Goal: Book appointment/travel/reservation

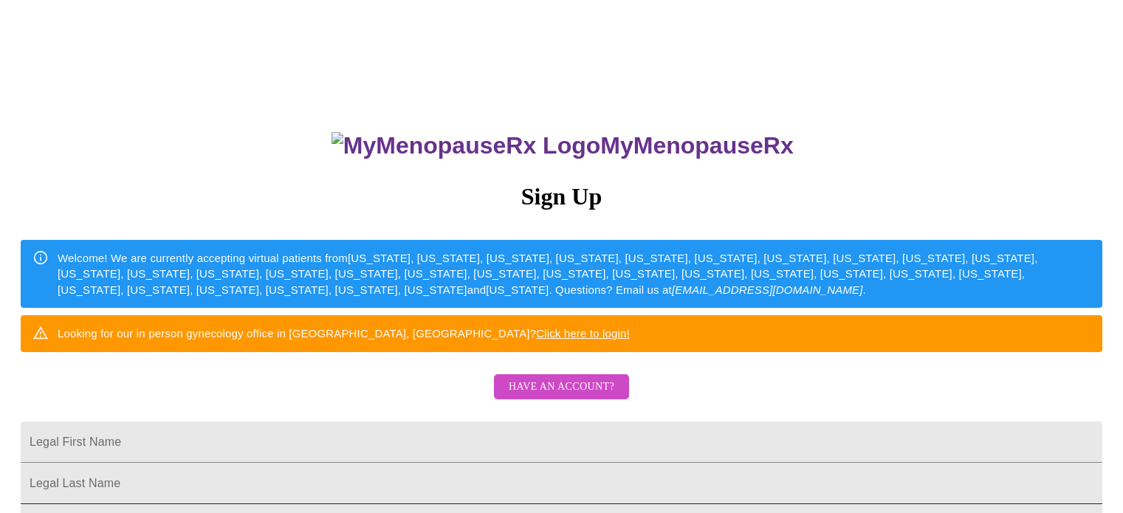
scroll to position [221, 0]
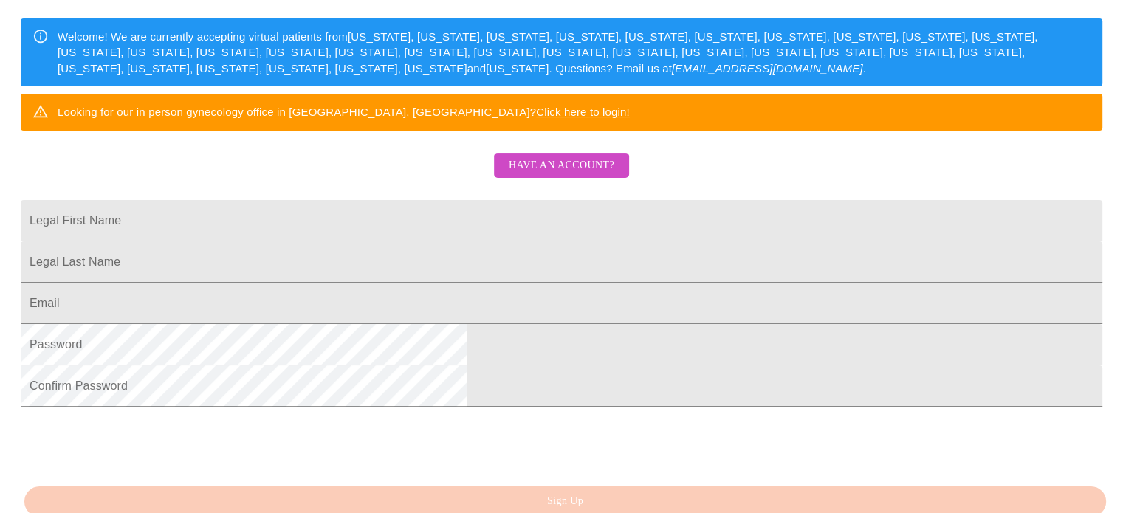
click at [425, 241] on input "Legal First Name" at bounding box center [561, 220] width 1081 height 41
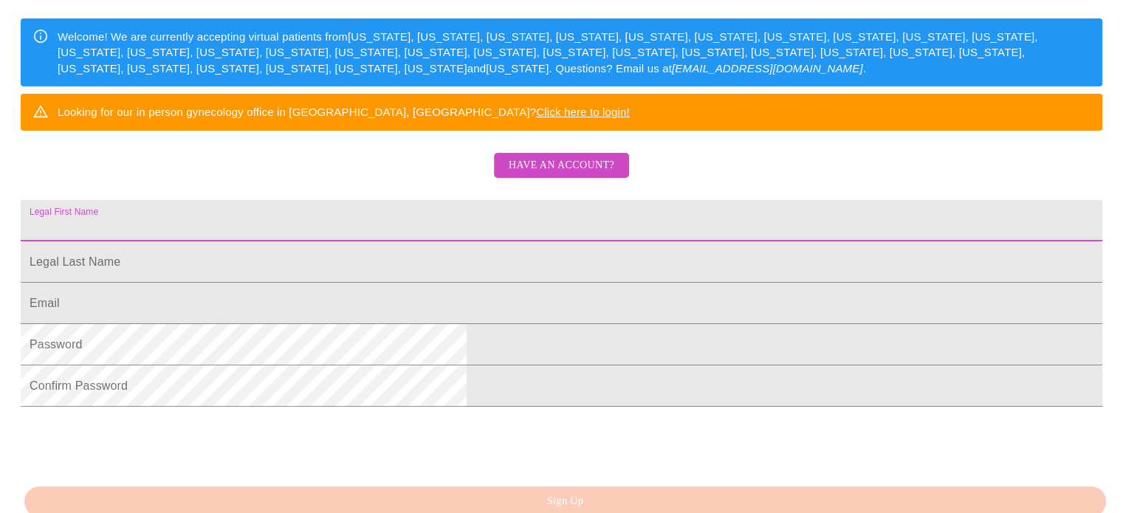
type input "[EMAIL_ADDRESS][DOMAIN_NAME]"
click at [422, 241] on input "Legal First Name" at bounding box center [561, 220] width 1081 height 41
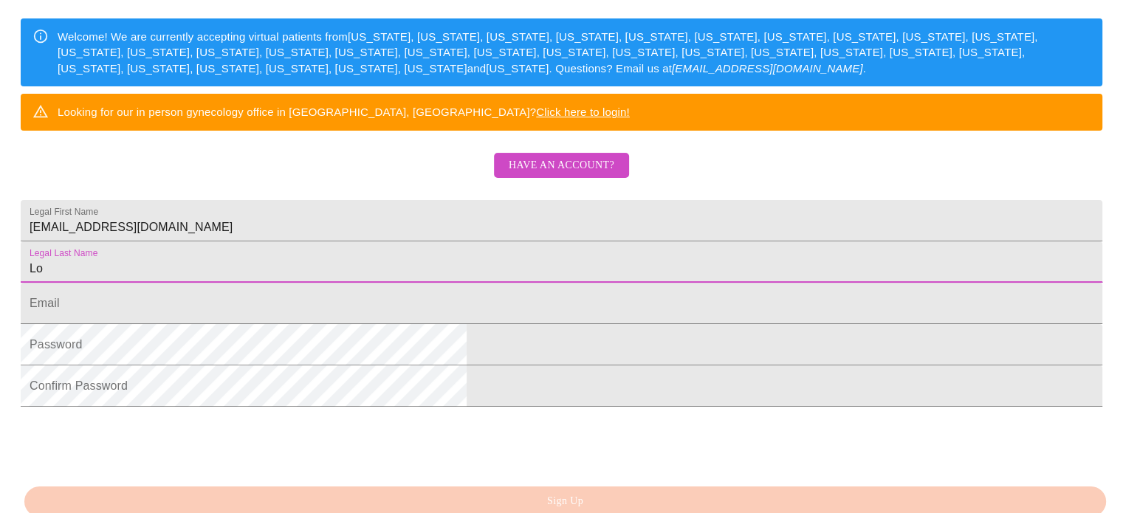
type input "L"
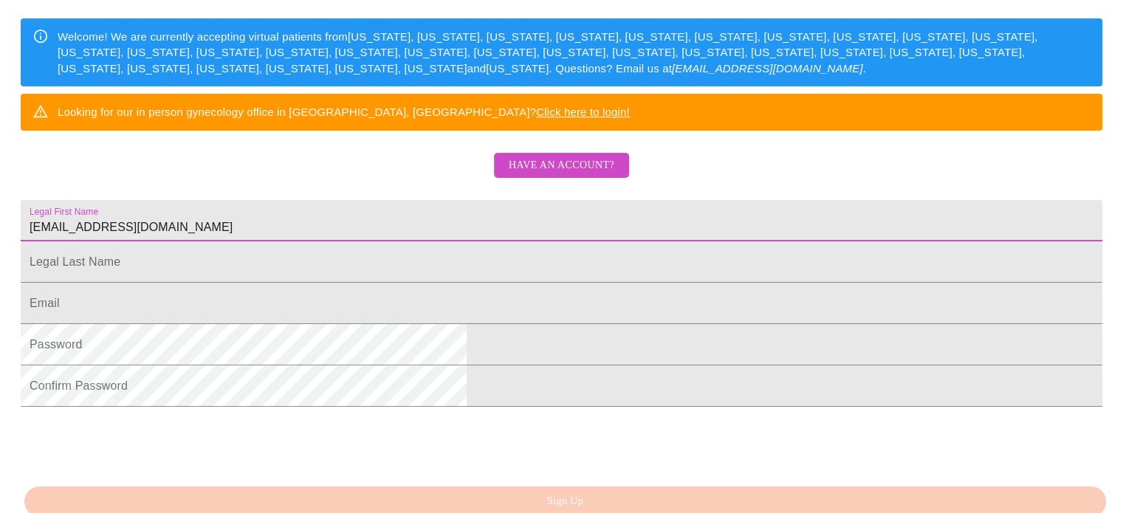
drag, startPoint x: 508, startPoint y: 269, endPoint x: 258, endPoint y: 268, distance: 250.2
click at [258, 268] on div "MyMenopauseRx Sign Up Welcome! We are currently accepting virtual patients from…" at bounding box center [561, 92] width 1111 height 616
type input "[PERSON_NAME]"
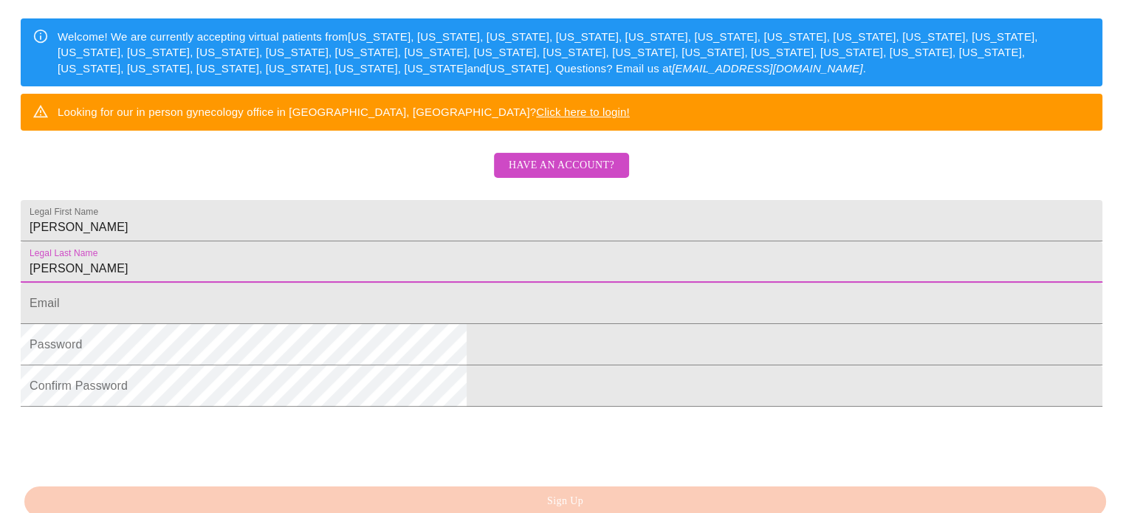
type input "[PERSON_NAME]"
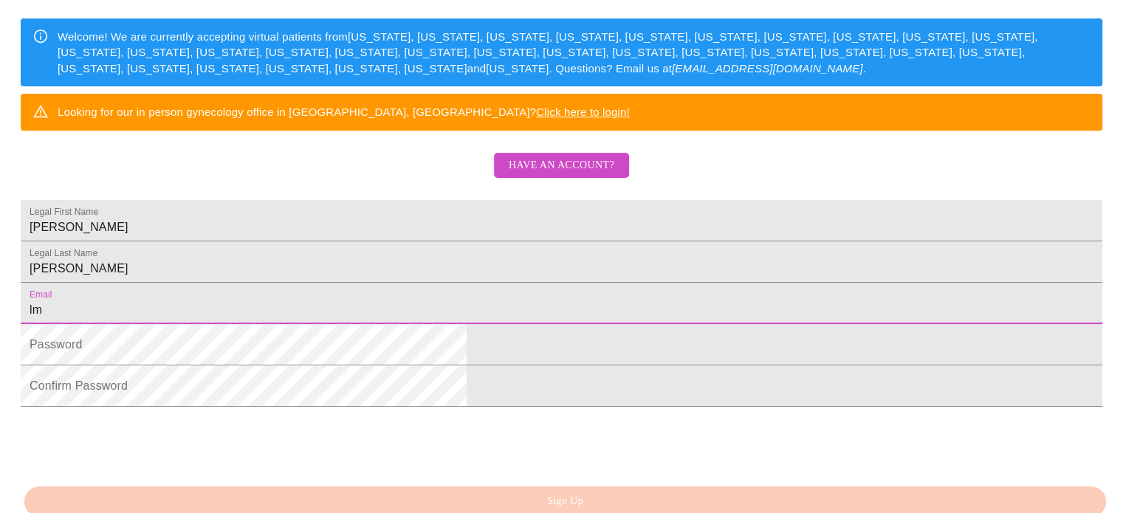
type input "[EMAIL_ADDRESS][DOMAIN_NAME]"
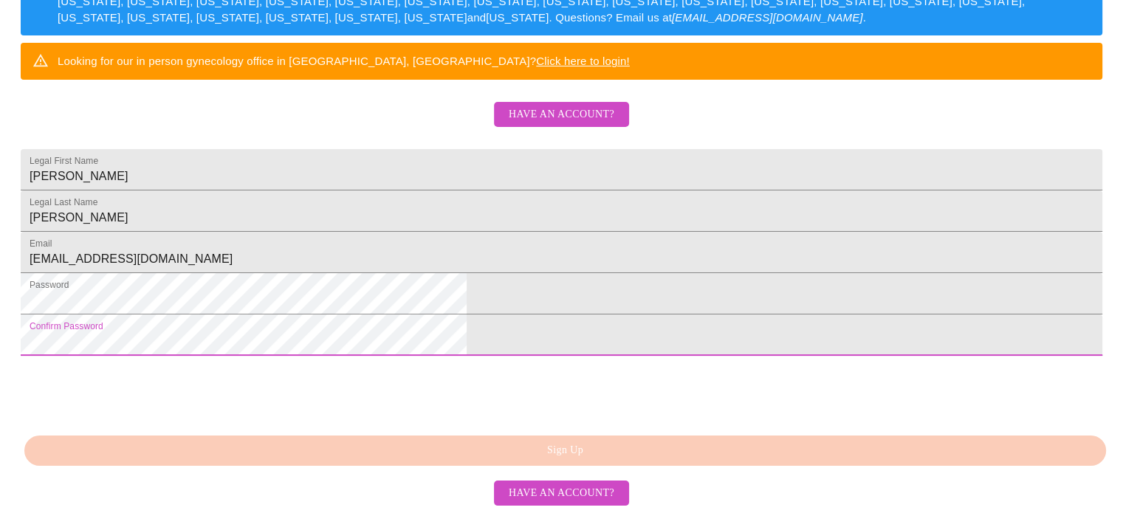
scroll to position [385, 0]
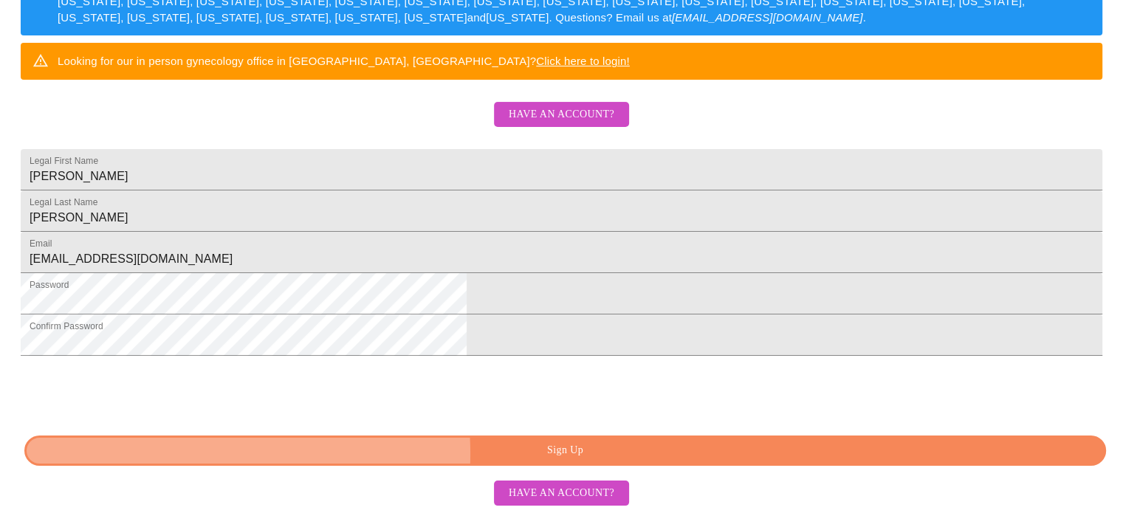
click at [478, 454] on span "Sign Up" at bounding box center [564, 450] width 1047 height 18
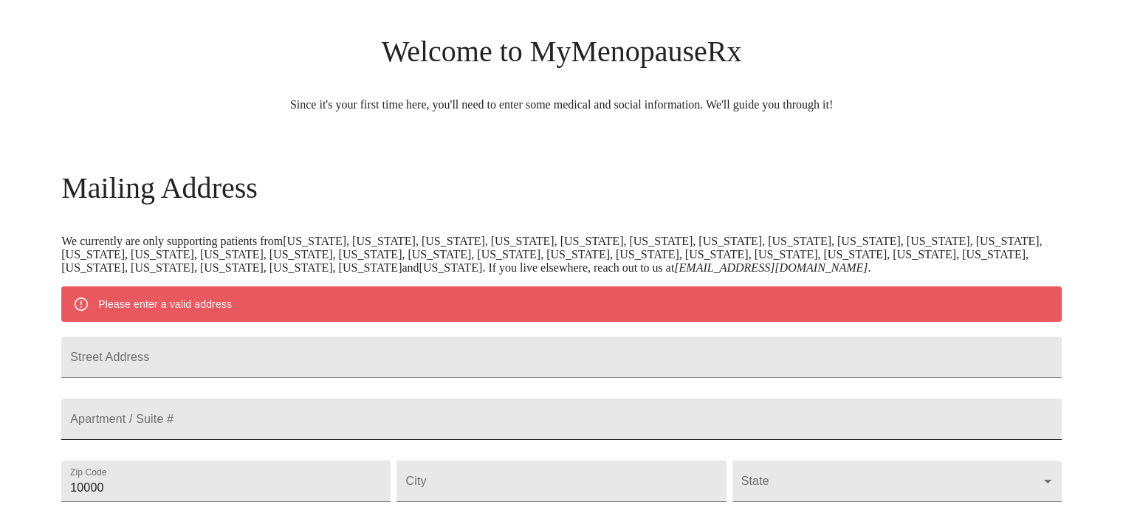
scroll to position [32, 0]
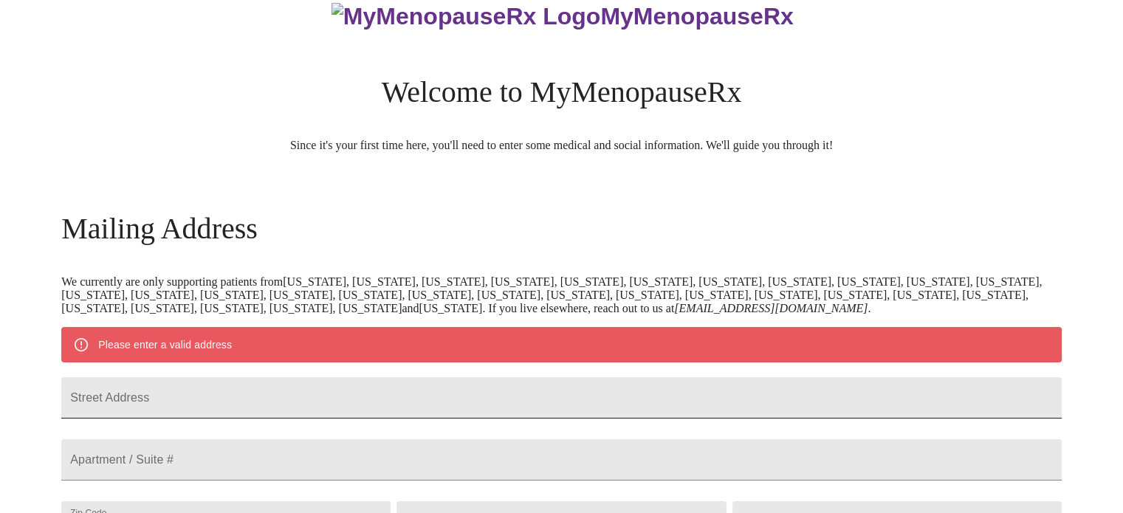
click at [353, 396] on input "Street Address" at bounding box center [561, 397] width 1000 height 41
type input "[STREET_ADDRESS]"
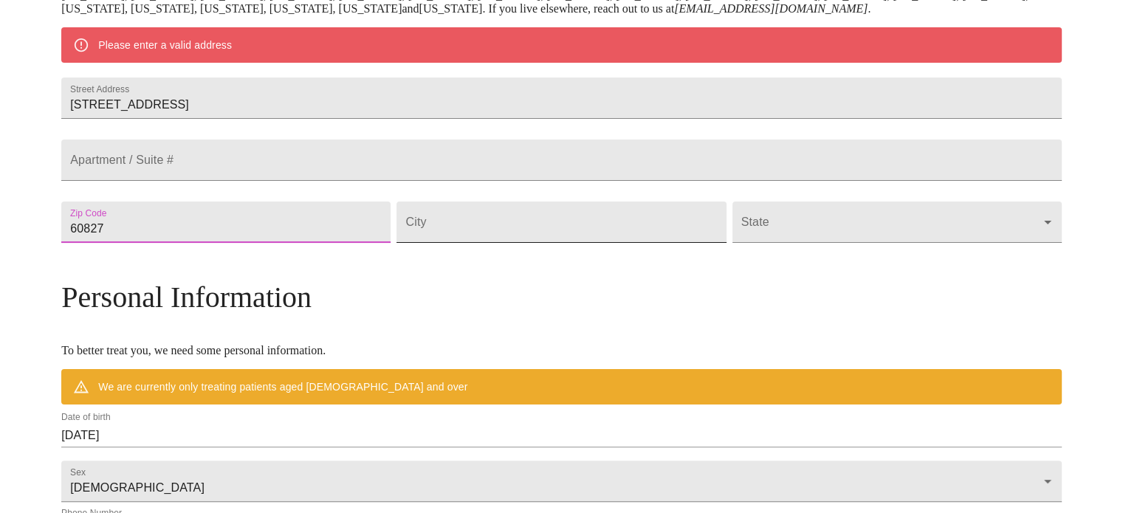
type input "60827"
click at [491, 243] on input "Street Address" at bounding box center [560, 221] width 329 height 41
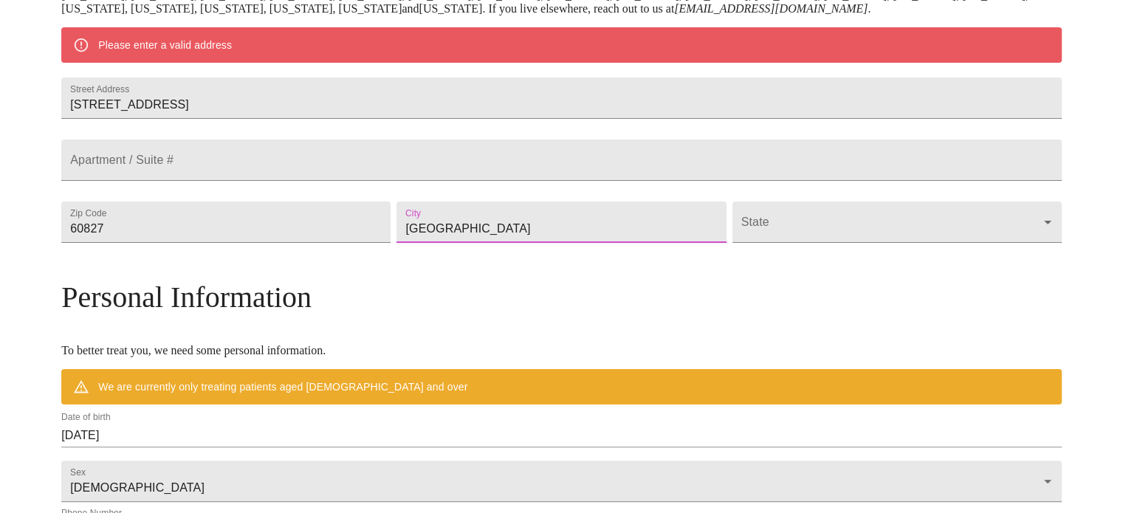
type input "[GEOGRAPHIC_DATA]"
click at [785, 259] on body "MyMenopauseRx Welcome to MyMenopauseRx Since it's your first time here, you'll …" at bounding box center [561, 249] width 1111 height 1151
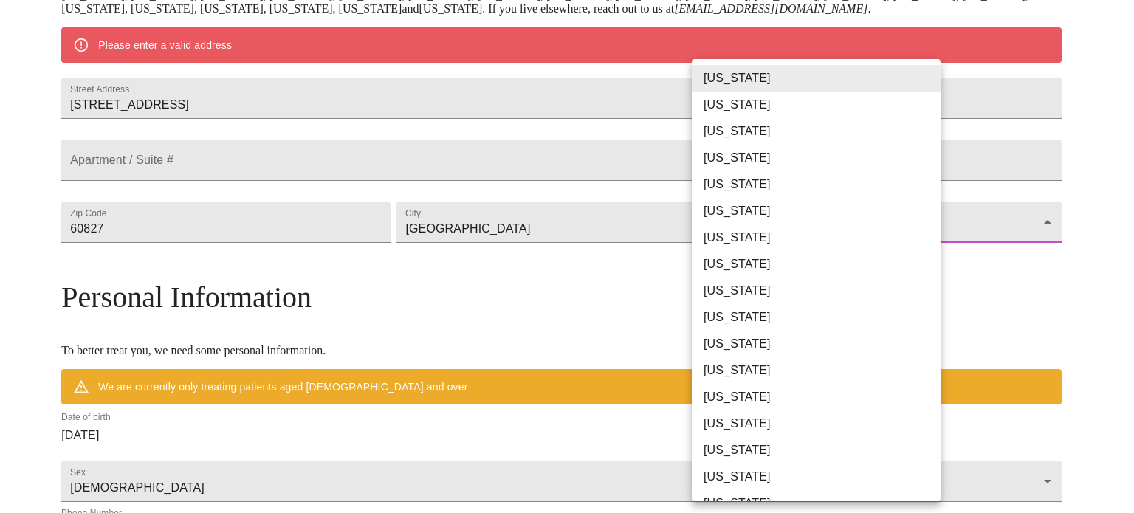
drag, startPoint x: 726, startPoint y: 403, endPoint x: 413, endPoint y: 418, distance: 314.0
click at [726, 403] on li "[US_STATE]" at bounding box center [822, 397] width 260 height 27
type input "[US_STATE]"
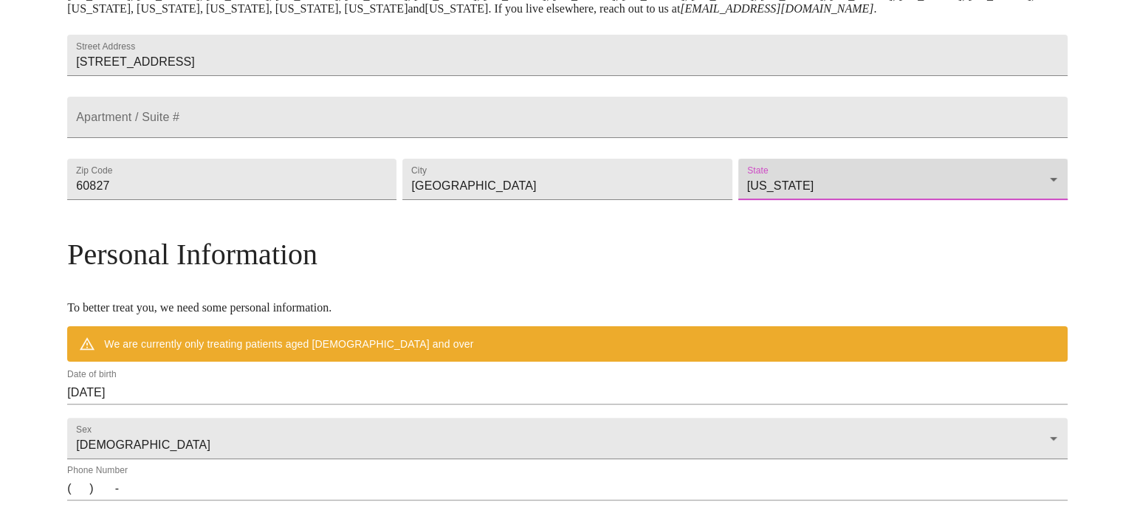
scroll to position [647, 0]
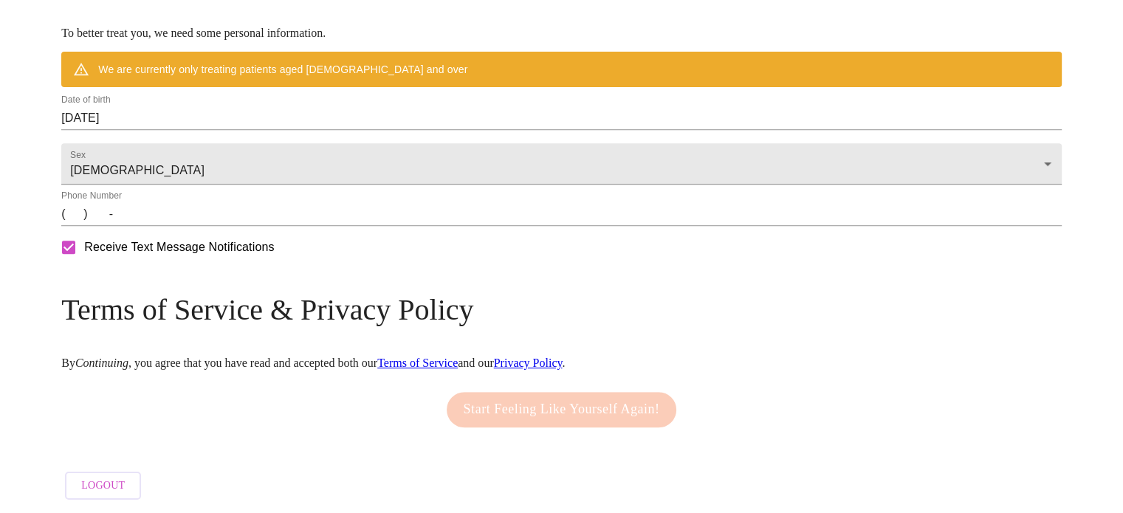
click at [311, 106] on input "[DATE]" at bounding box center [561, 118] width 1000 height 24
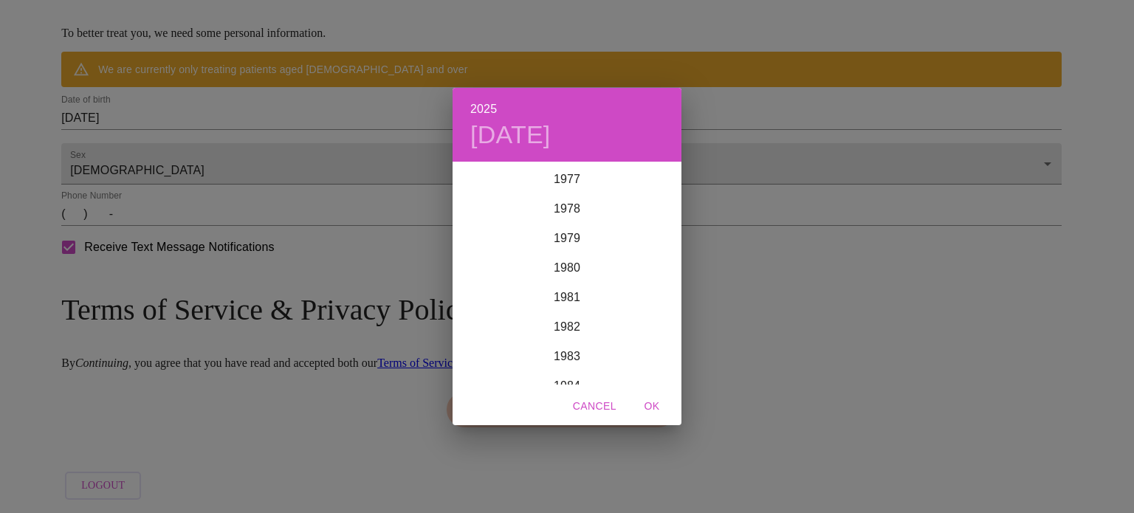
scroll to position [2227, 0]
click at [564, 251] on div "1977" at bounding box center [566, 254] width 229 height 30
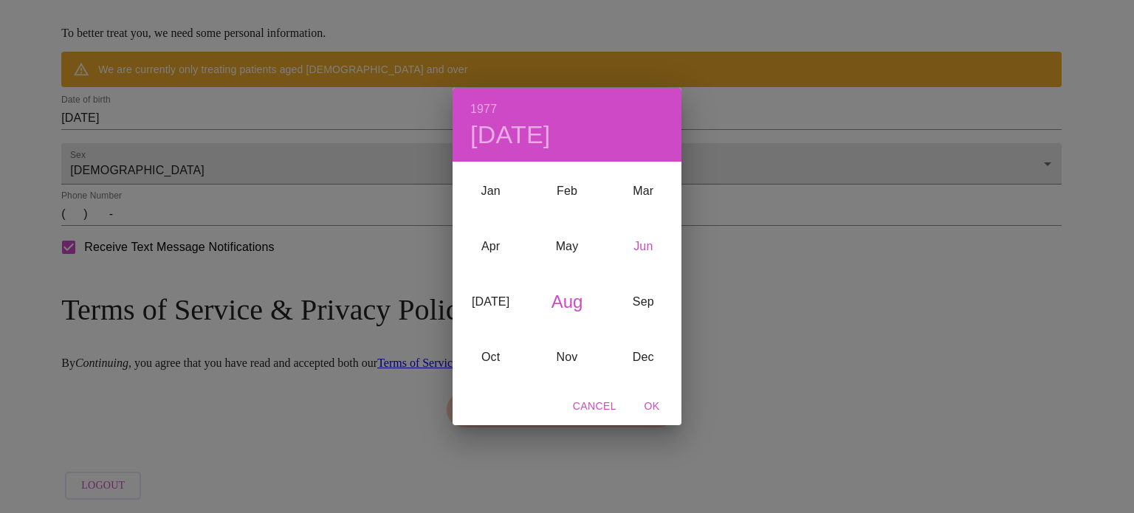
click at [649, 245] on div "Jun" at bounding box center [643, 245] width 76 height 55
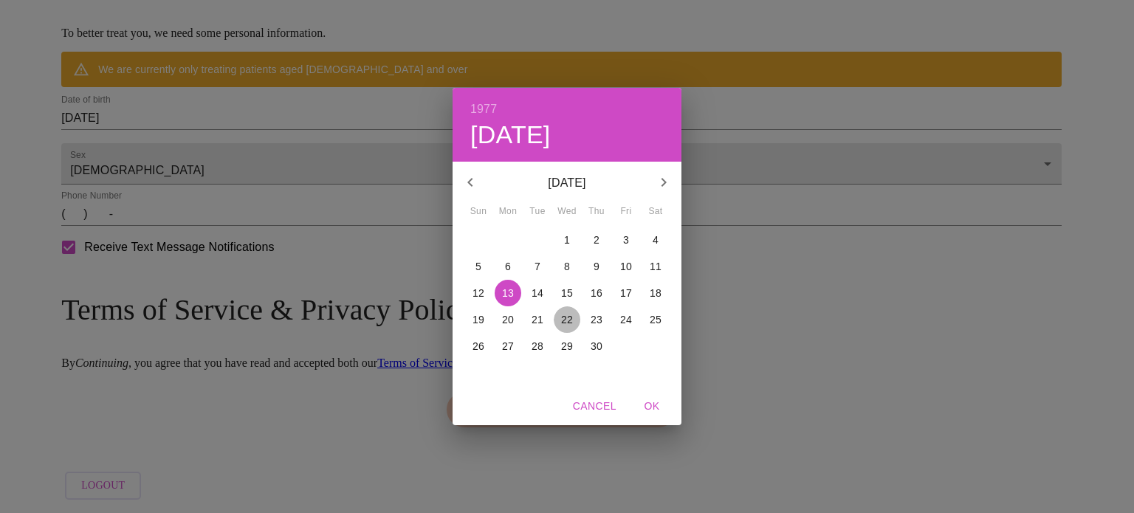
drag, startPoint x: 573, startPoint y: 323, endPoint x: 565, endPoint y: 323, distance: 8.1
click at [573, 323] on span "22" at bounding box center [567, 319] width 27 height 15
click at [657, 400] on span "OK" at bounding box center [651, 406] width 35 height 18
type input "[DATE]"
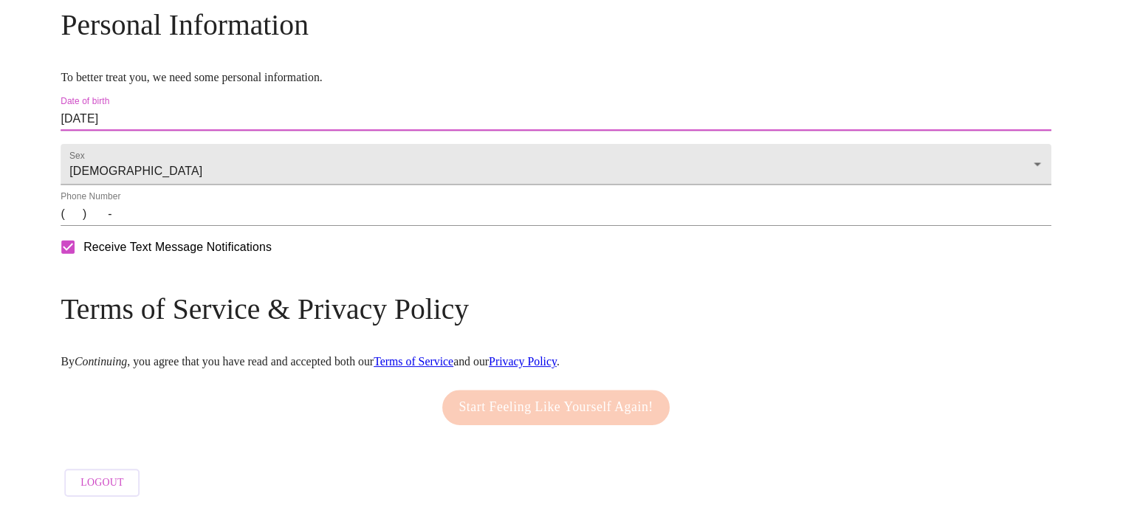
scroll to position [604, 0]
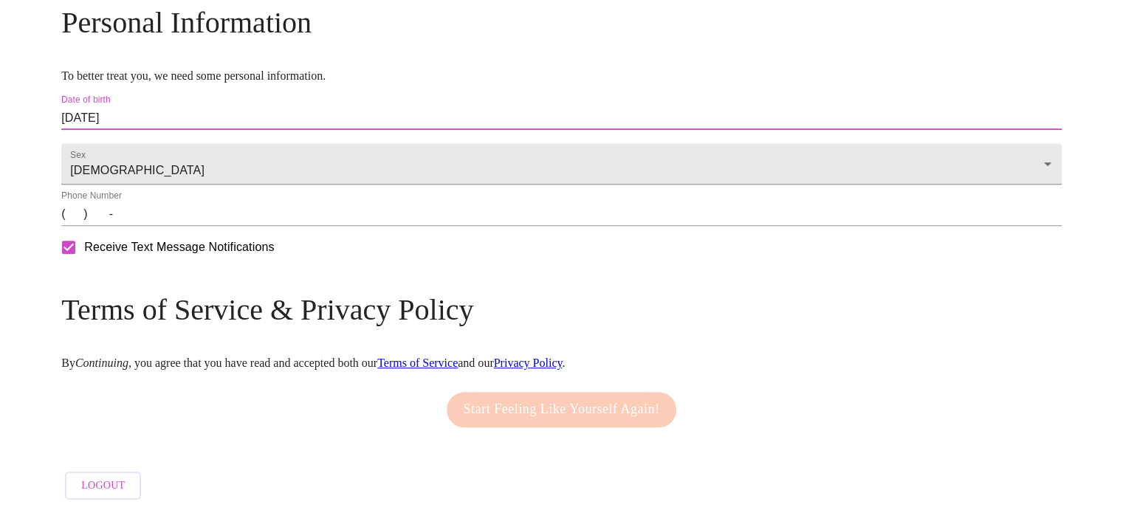
click at [192, 222] on input "(   )    -" at bounding box center [561, 214] width 1000 height 24
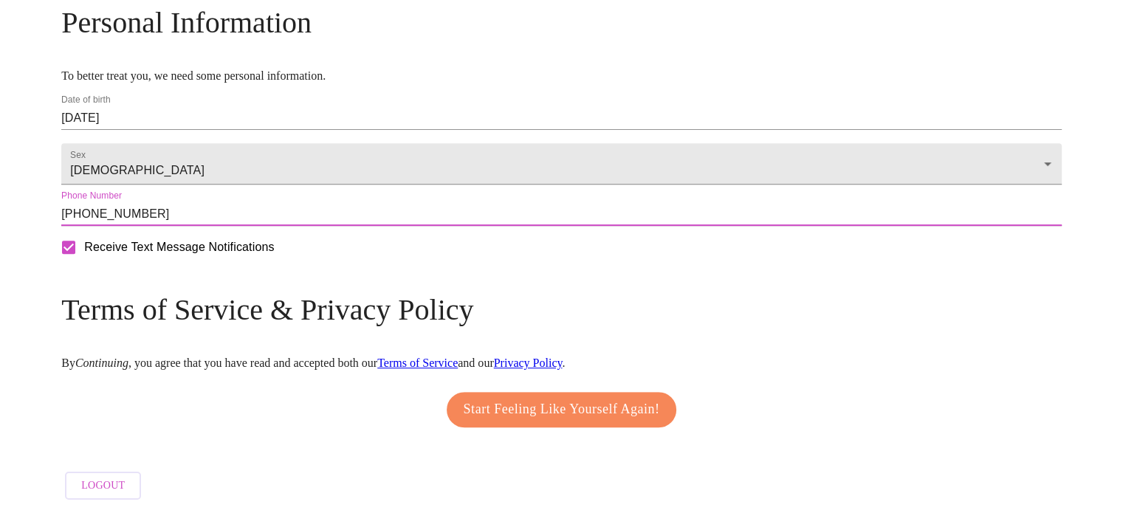
type input "[PHONE_NUMBER]"
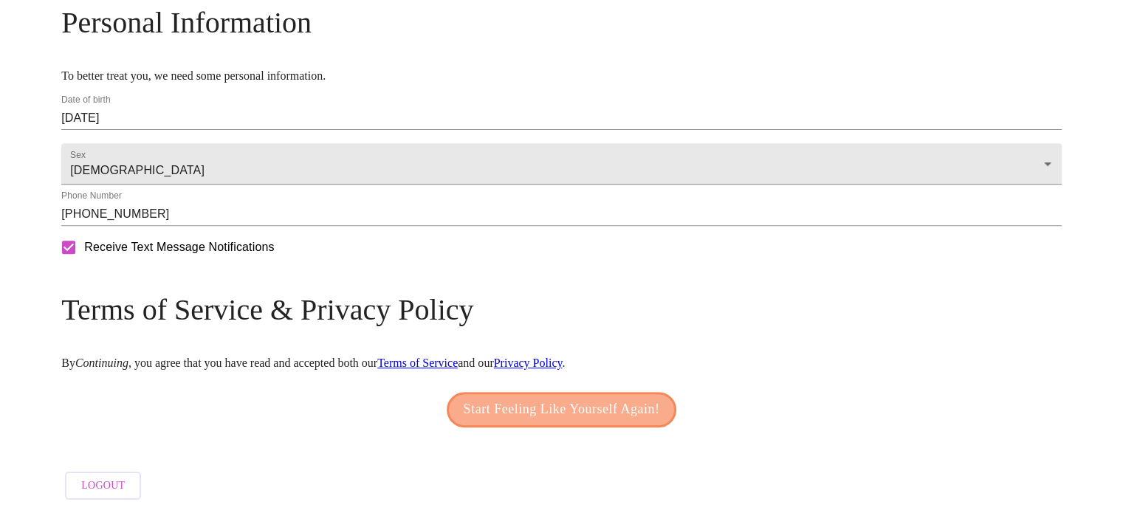
click at [568, 398] on span "Start Feeling Like Yourself Again!" at bounding box center [561, 410] width 196 height 24
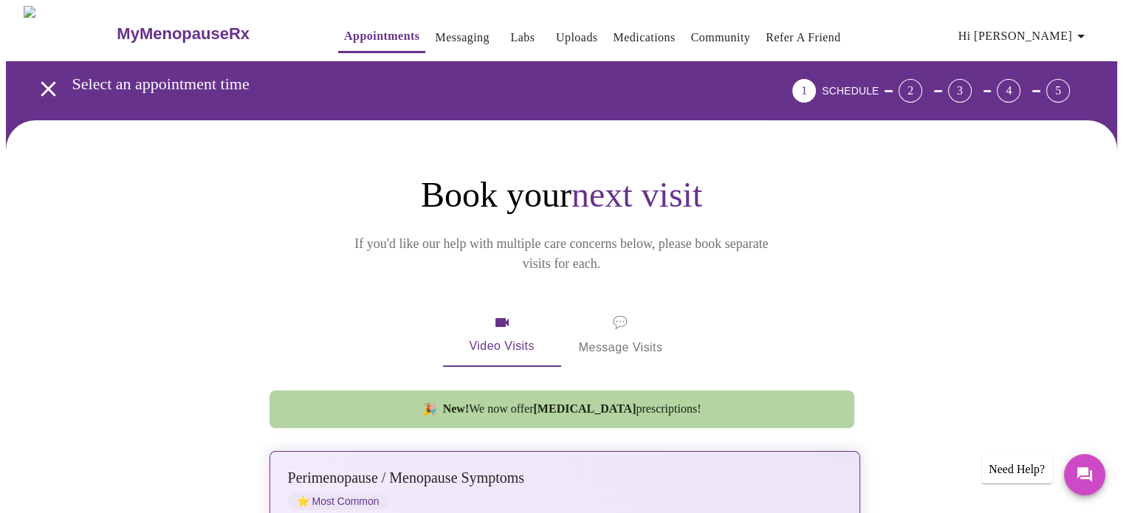
scroll to position [443, 0]
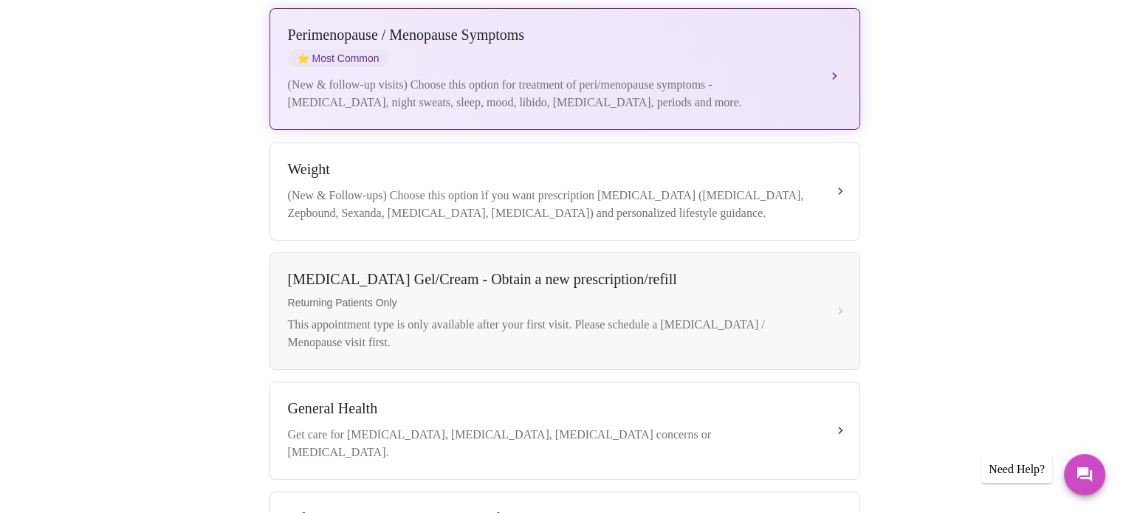
click at [543, 76] on div "(New & follow-up visits) Choose this option for treatment of peri/menopause sym…" at bounding box center [550, 93] width 524 height 35
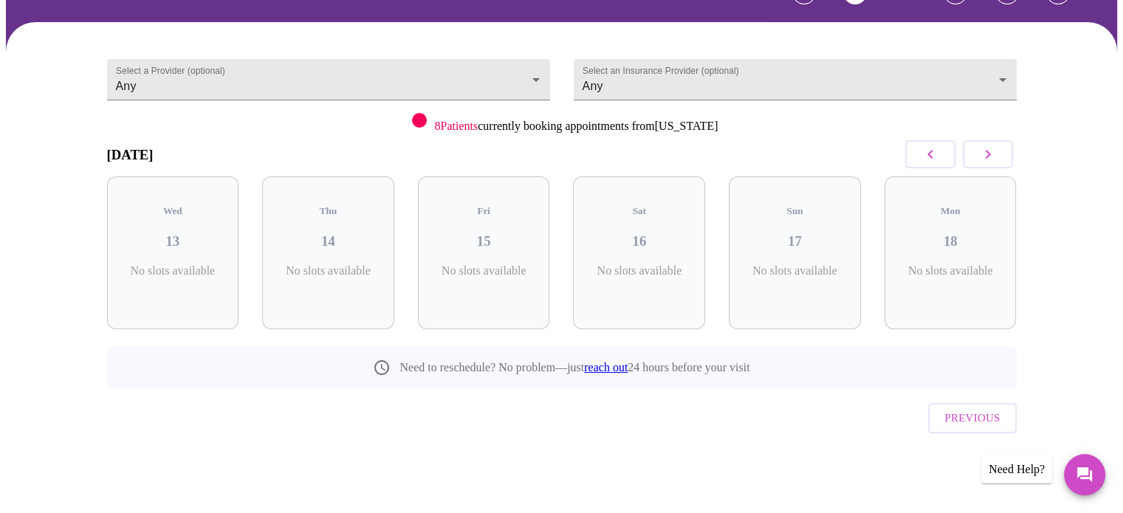
scroll to position [66, 0]
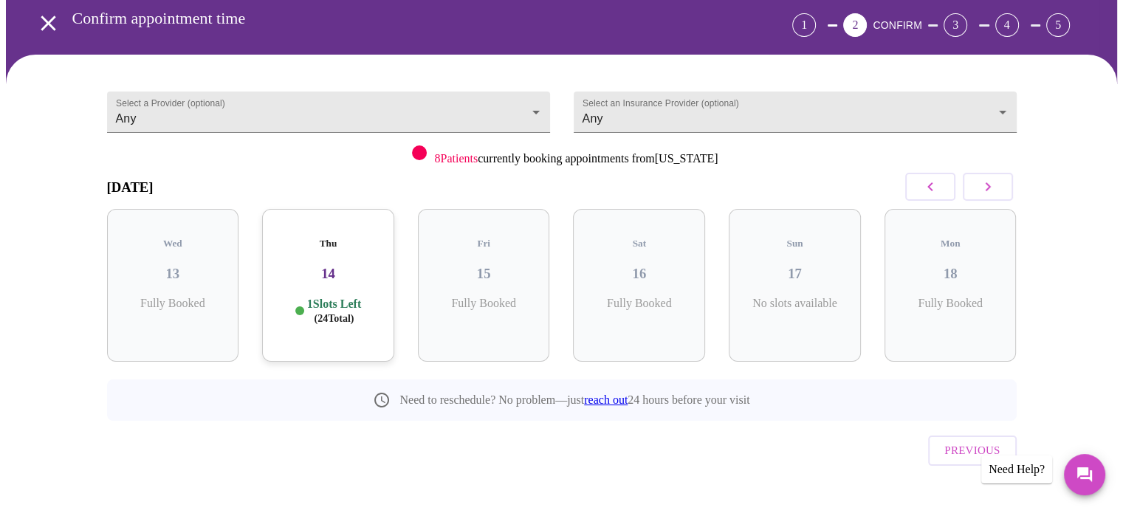
click at [326, 313] on span "( 24 Total)" at bounding box center [334, 318] width 40 height 11
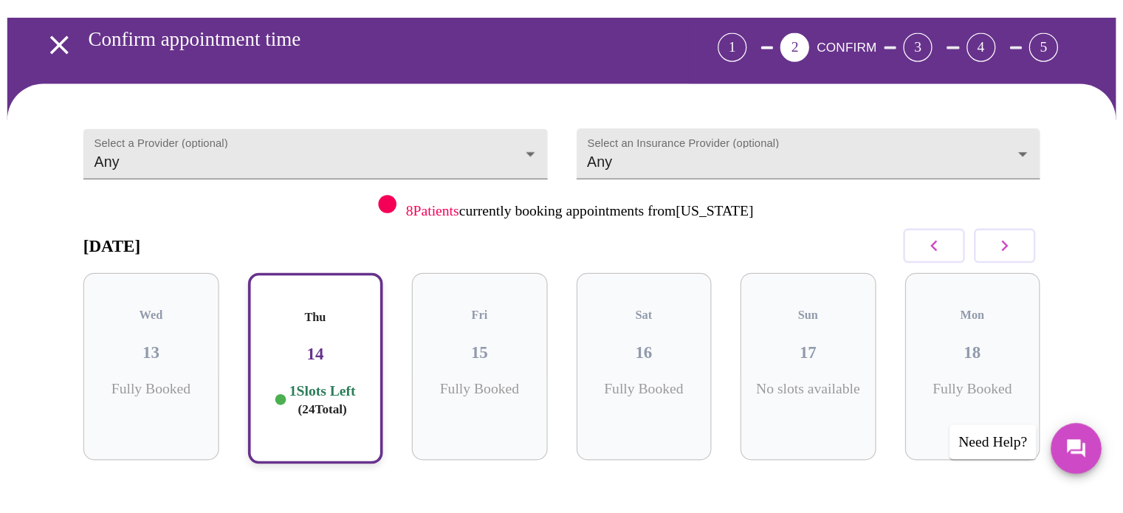
scroll to position [67, 0]
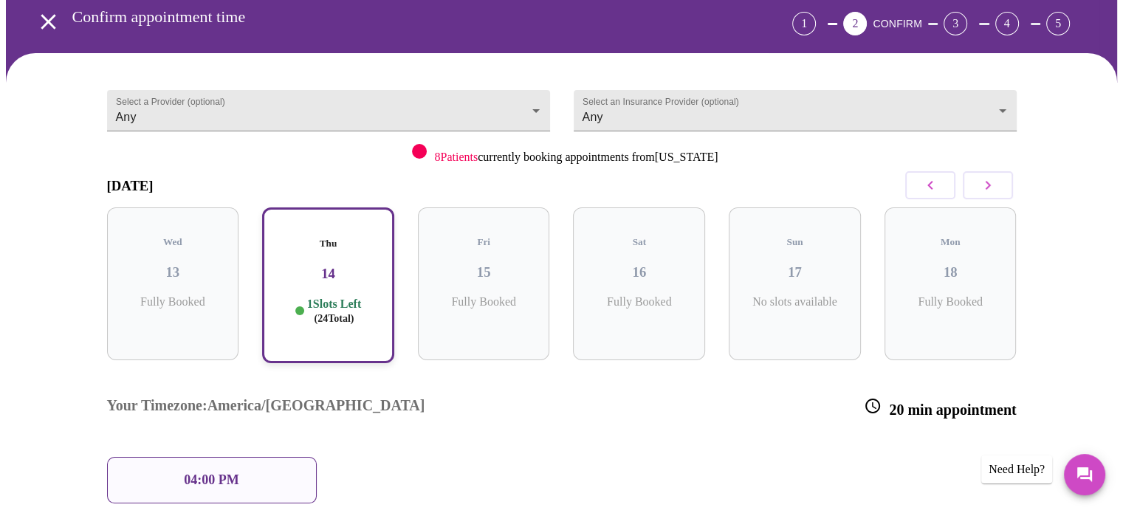
click at [984, 187] on icon "button" at bounding box center [988, 185] width 18 height 18
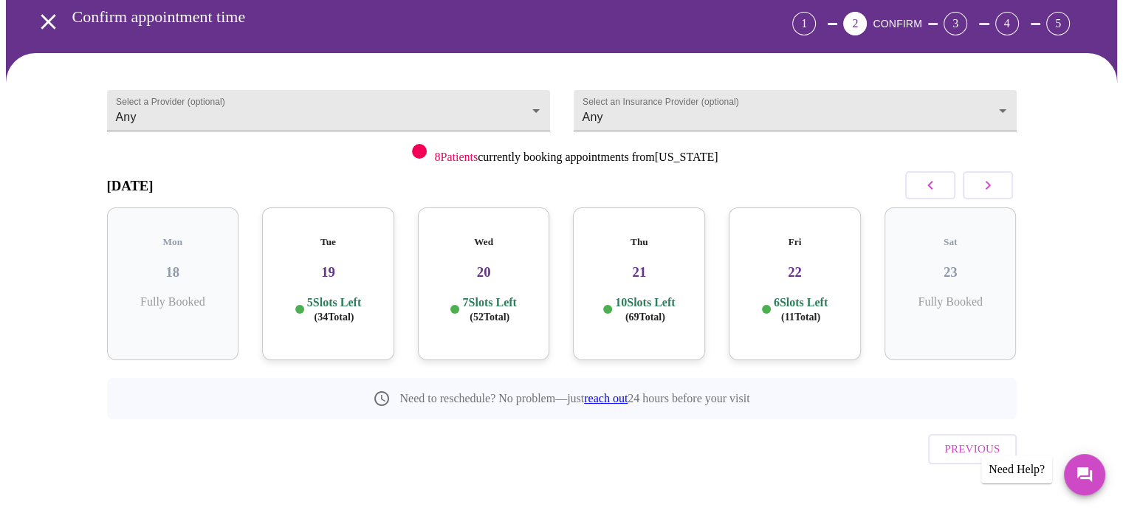
scroll to position [66, 0]
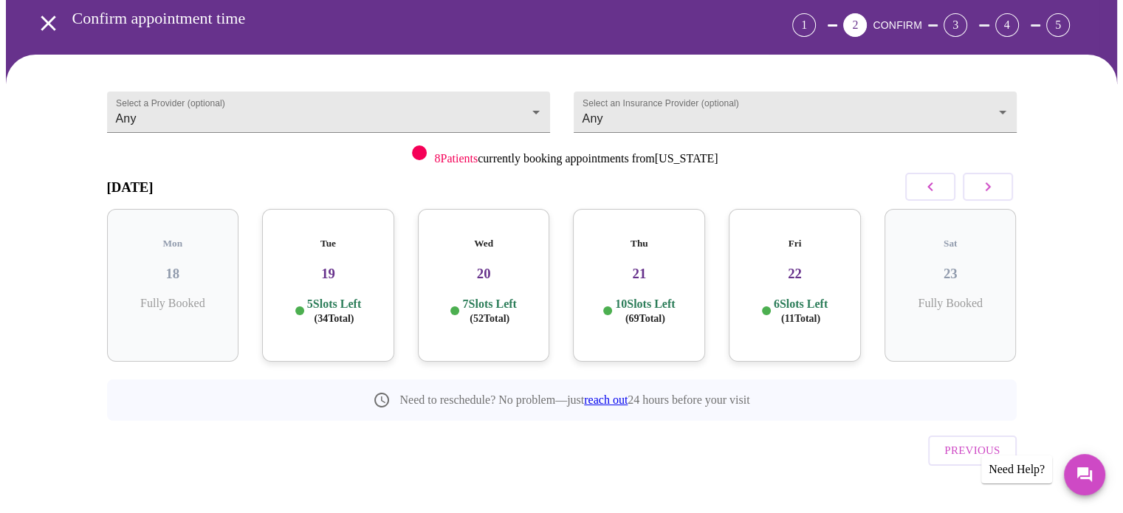
click at [494, 266] on h3 "20" at bounding box center [484, 274] width 108 height 16
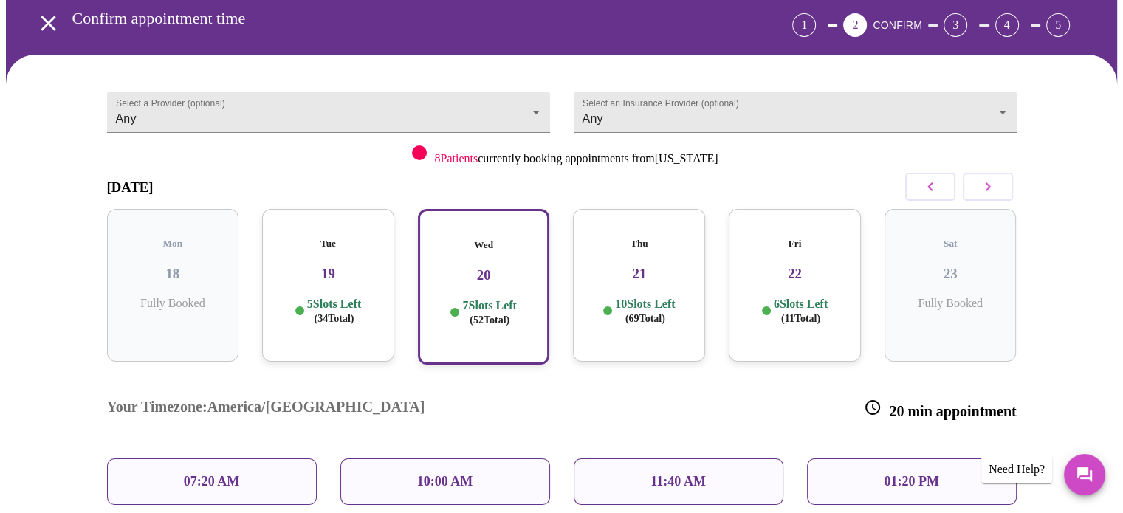
scroll to position [260, 0]
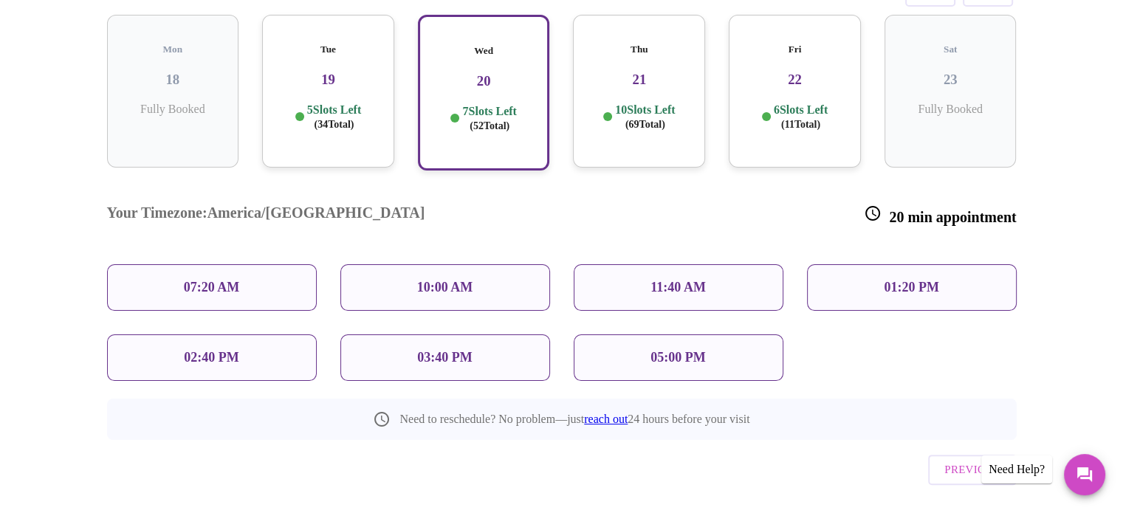
click at [680, 280] on p "11:40 AM" at bounding box center [677, 287] width 55 height 15
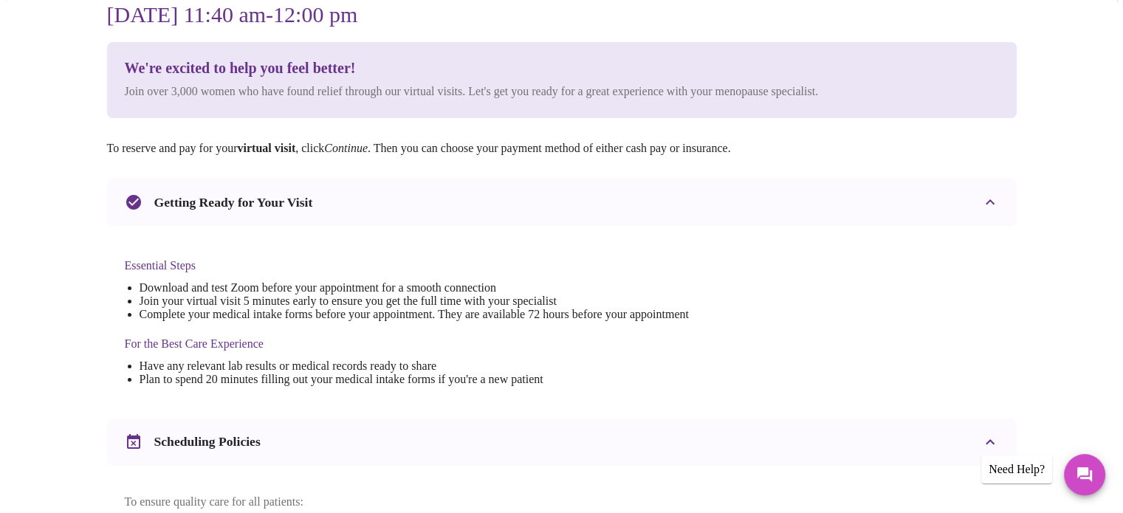
scroll to position [517, 0]
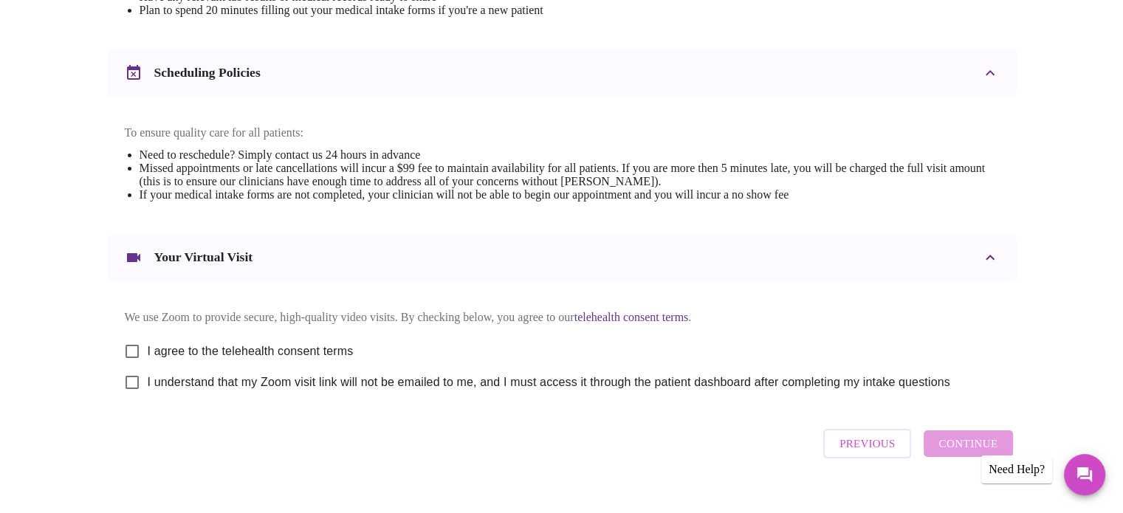
click at [175, 367] on label "I agree to the telehealth consent terms" at bounding box center [235, 351] width 237 height 31
click at [148, 367] on input "I agree to the telehealth consent terms" at bounding box center [132, 351] width 31 height 31
checkbox input "true"
click at [155, 391] on span "I understand that my Zoom visit link will not be emailed to me, and I must acce…" at bounding box center [549, 382] width 802 height 18
click at [148, 398] on input "I understand that my Zoom visit link will not be emailed to me, and I must acce…" at bounding box center [132, 382] width 31 height 31
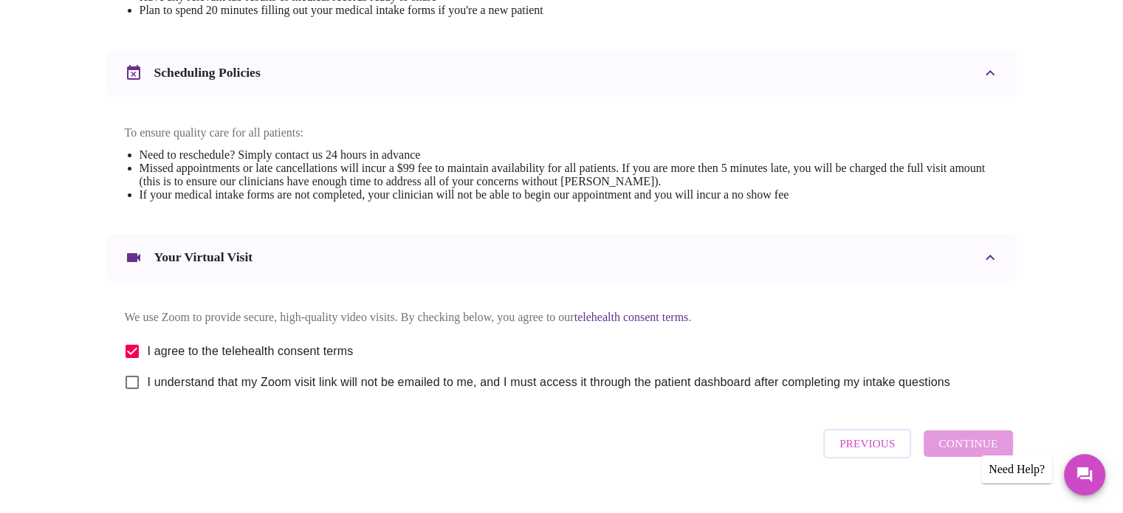
checkbox input "true"
click at [951, 453] on span "Continue" at bounding box center [967, 443] width 59 height 19
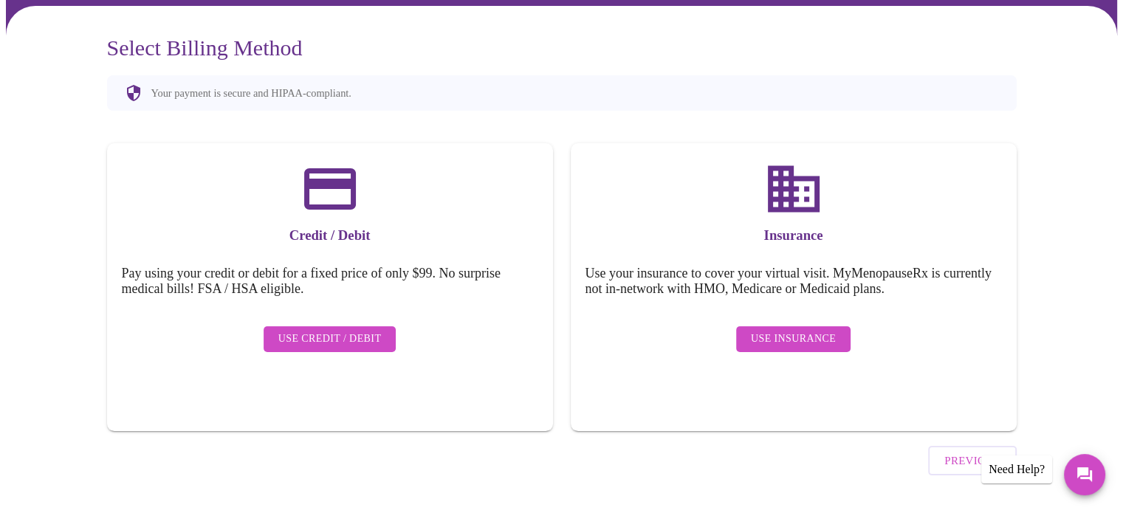
click at [779, 330] on span "Use Insurance" at bounding box center [793, 339] width 85 height 18
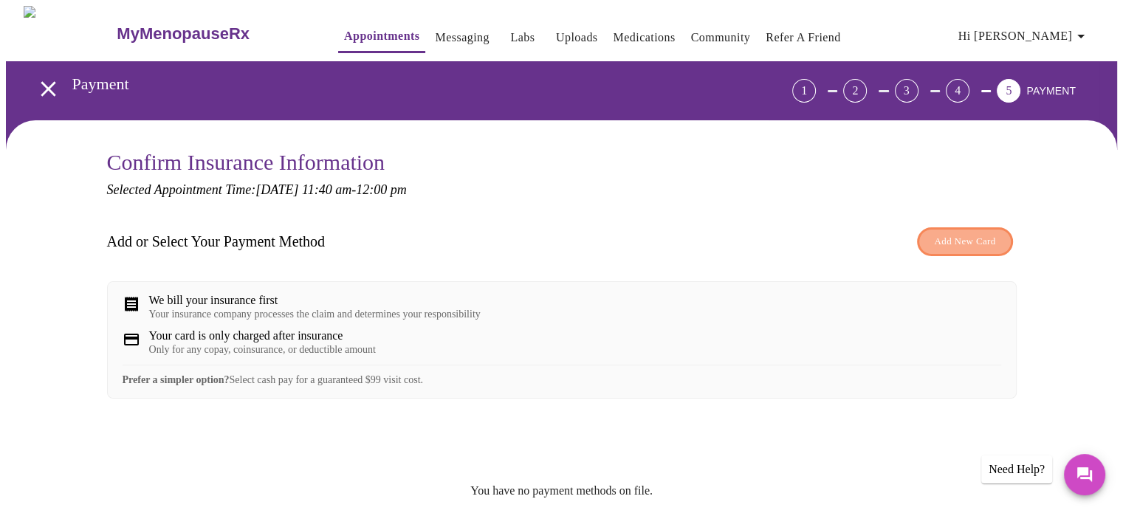
click at [956, 239] on span "Add New Card" at bounding box center [964, 241] width 61 height 17
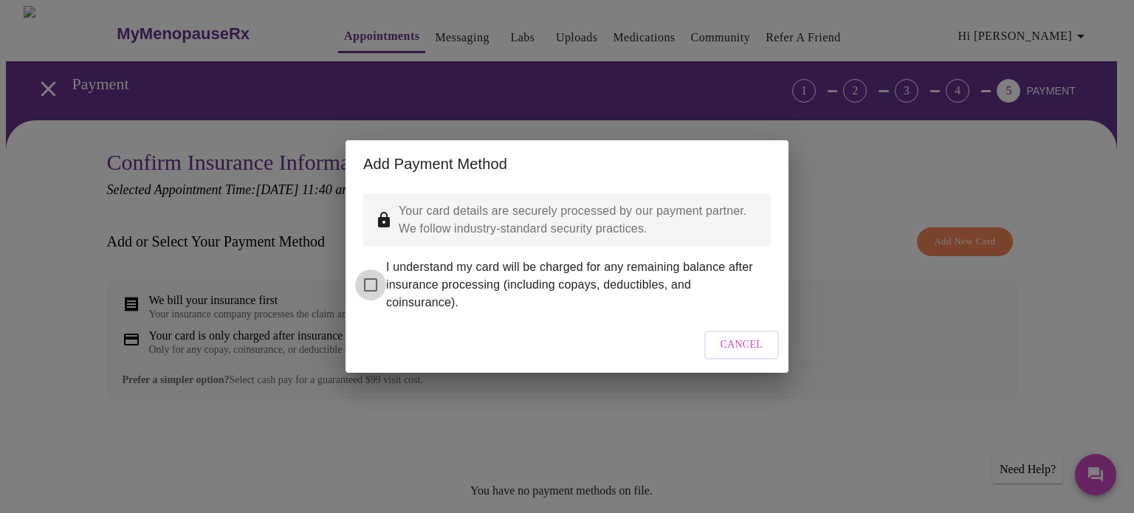
click at [375, 277] on input "I understand my card will be charged for any remaining balance after insurance …" at bounding box center [370, 284] width 31 height 31
checkbox input "true"
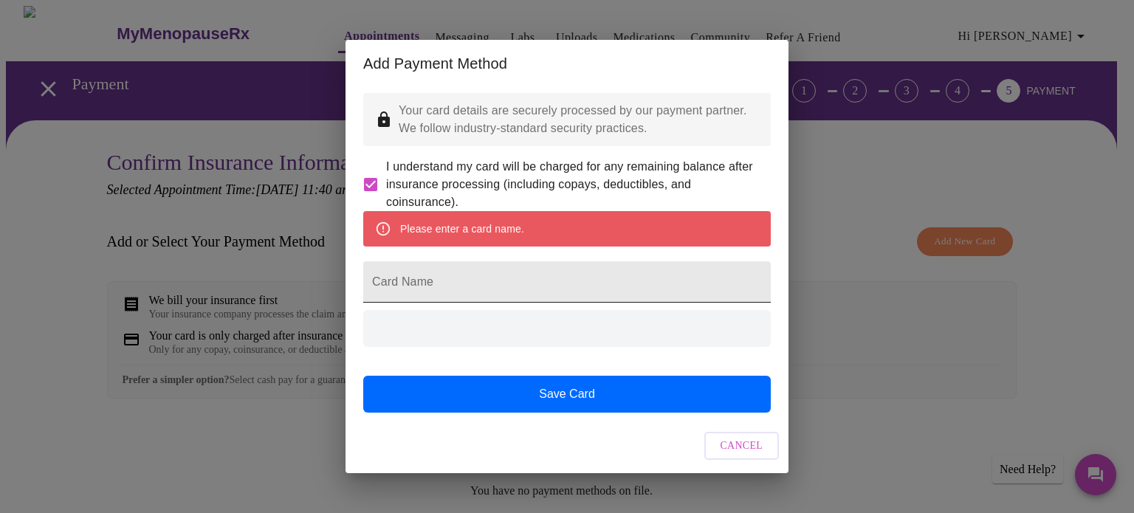
click at [470, 297] on input "Card Name" at bounding box center [566, 281] width 407 height 41
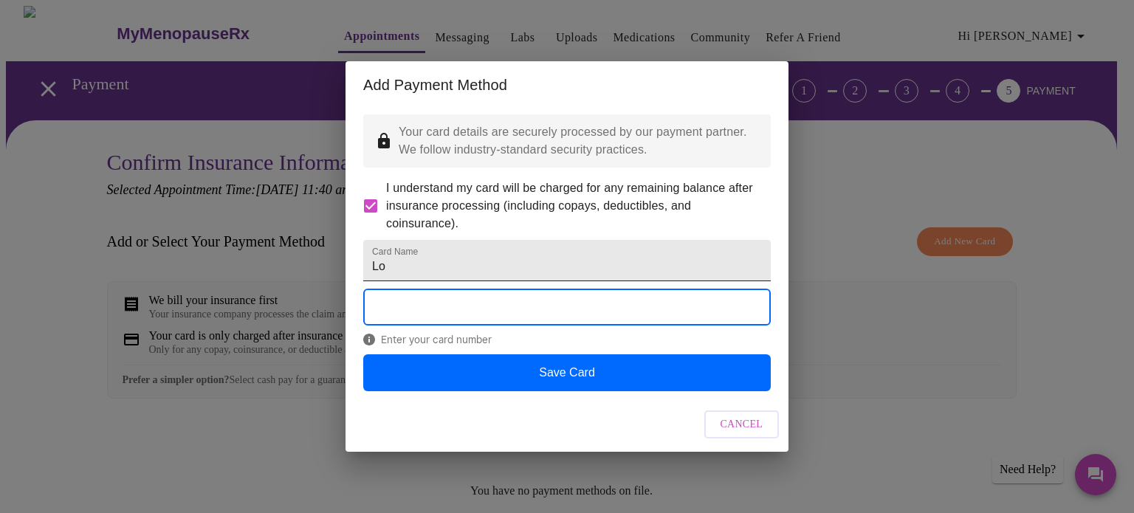
click at [433, 264] on input "Lo" at bounding box center [566, 260] width 407 height 41
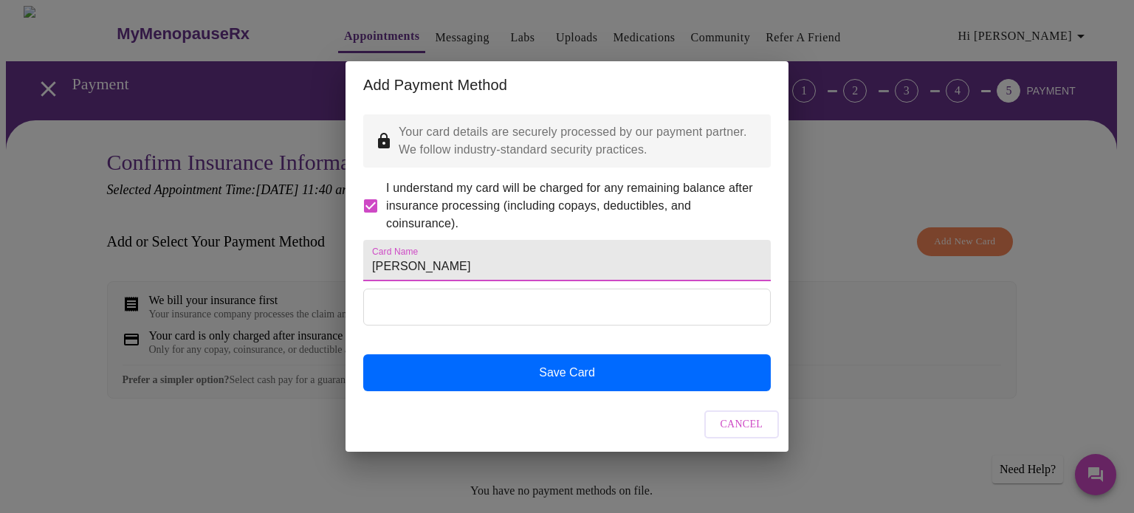
type input "[PERSON_NAME]"
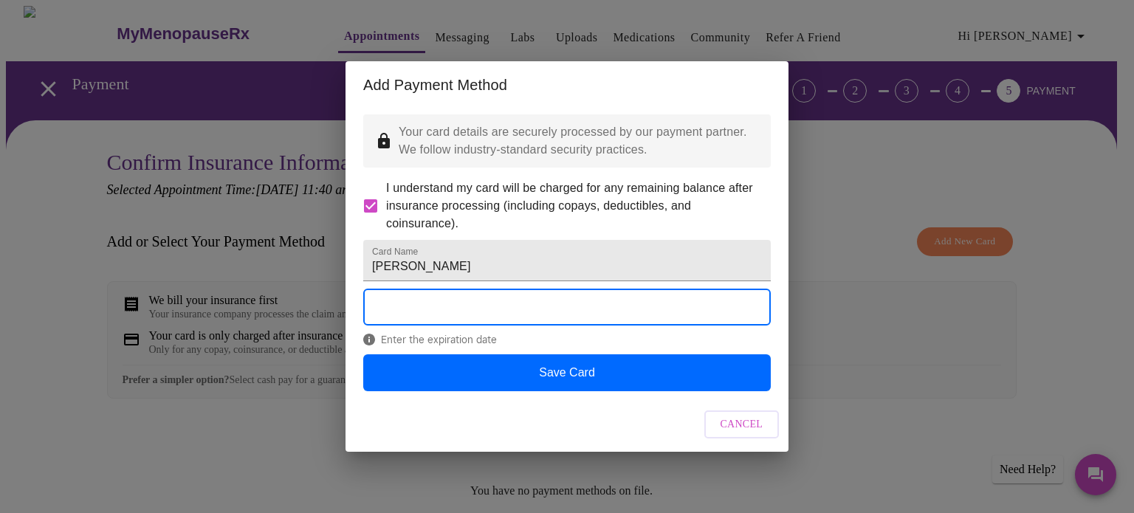
click at [785, 348] on div "Your card details are securely processed by our payment partner. We follow indu…" at bounding box center [566, 252] width 443 height 289
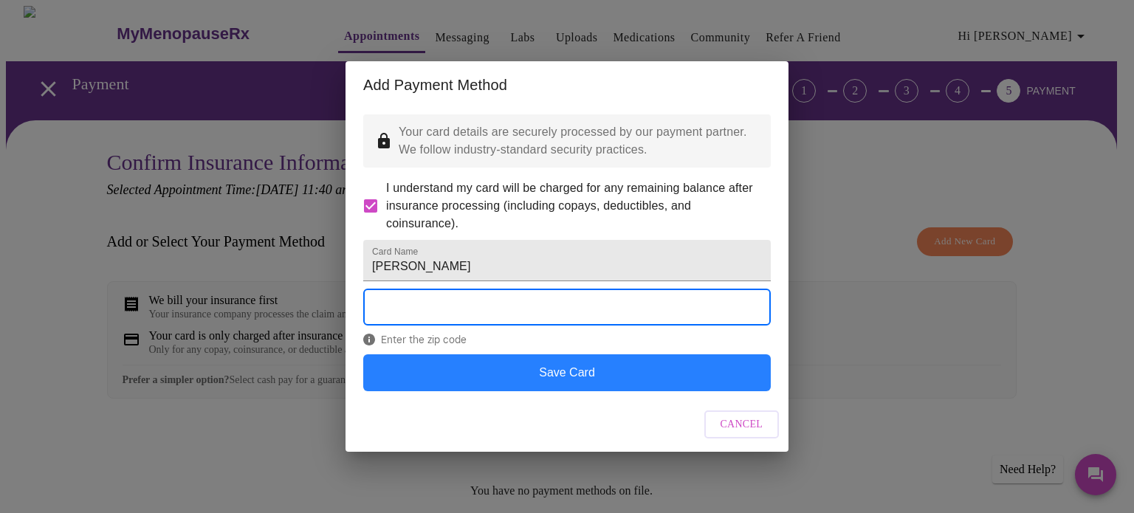
click at [596, 391] on button "Save Card" at bounding box center [566, 372] width 407 height 37
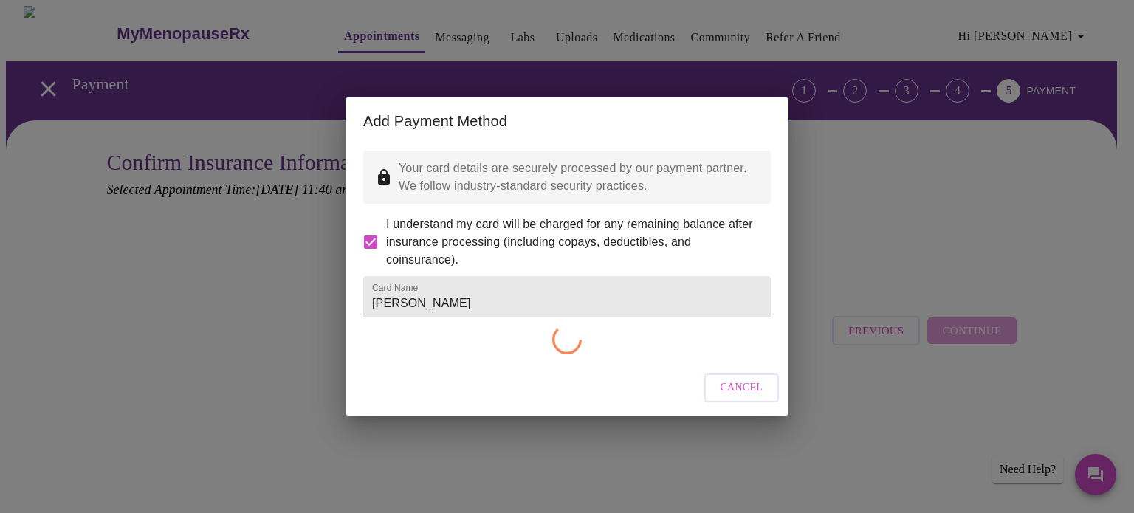
checkbox input "false"
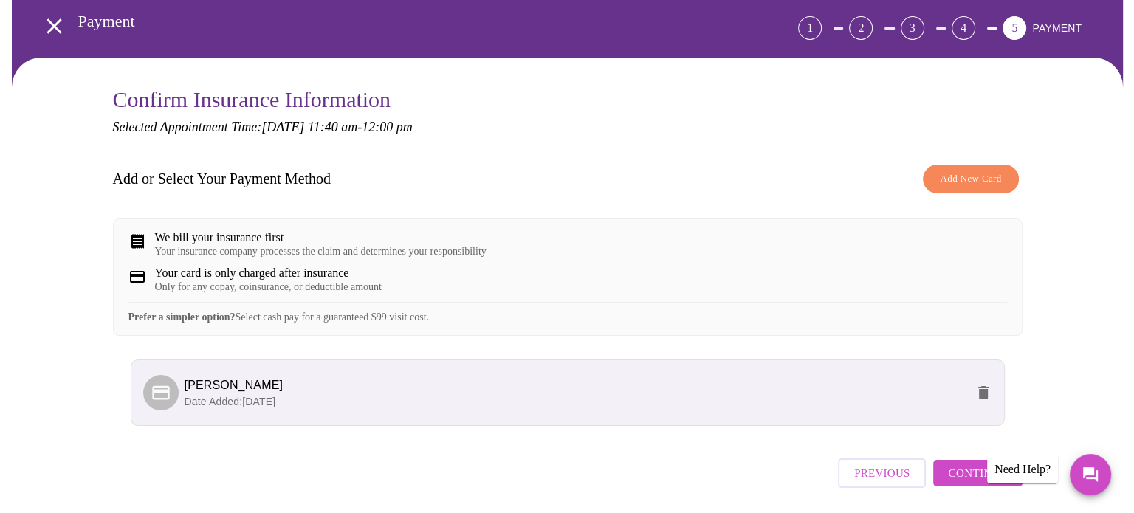
scroll to position [127, 0]
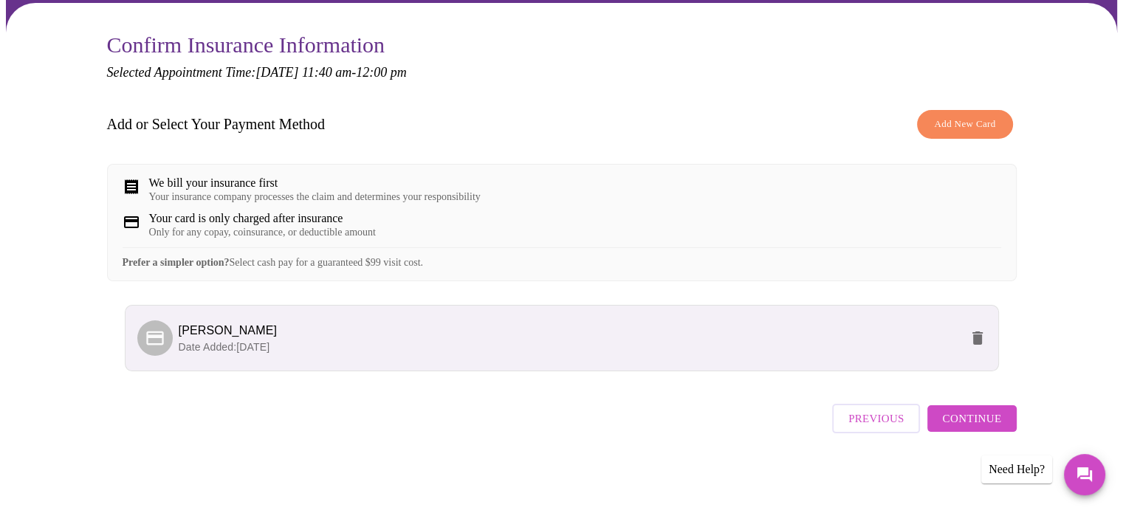
click at [971, 417] on span "Continue" at bounding box center [971, 418] width 59 height 19
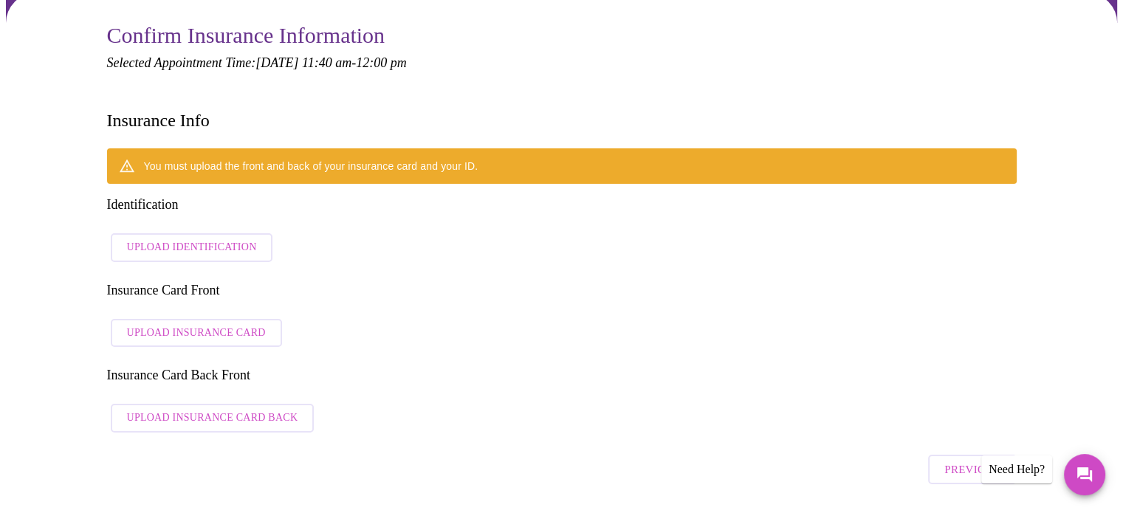
click at [210, 238] on span "Upload Identification" at bounding box center [192, 247] width 130 height 18
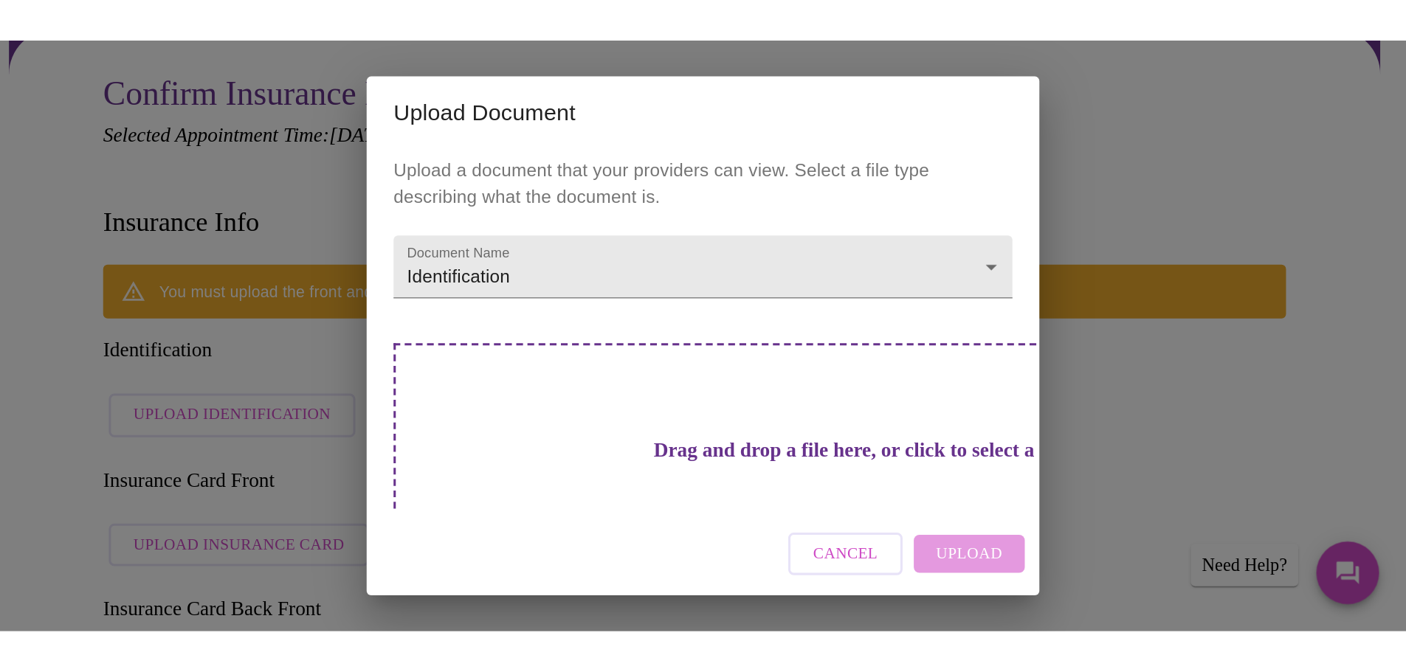
scroll to position [128, 0]
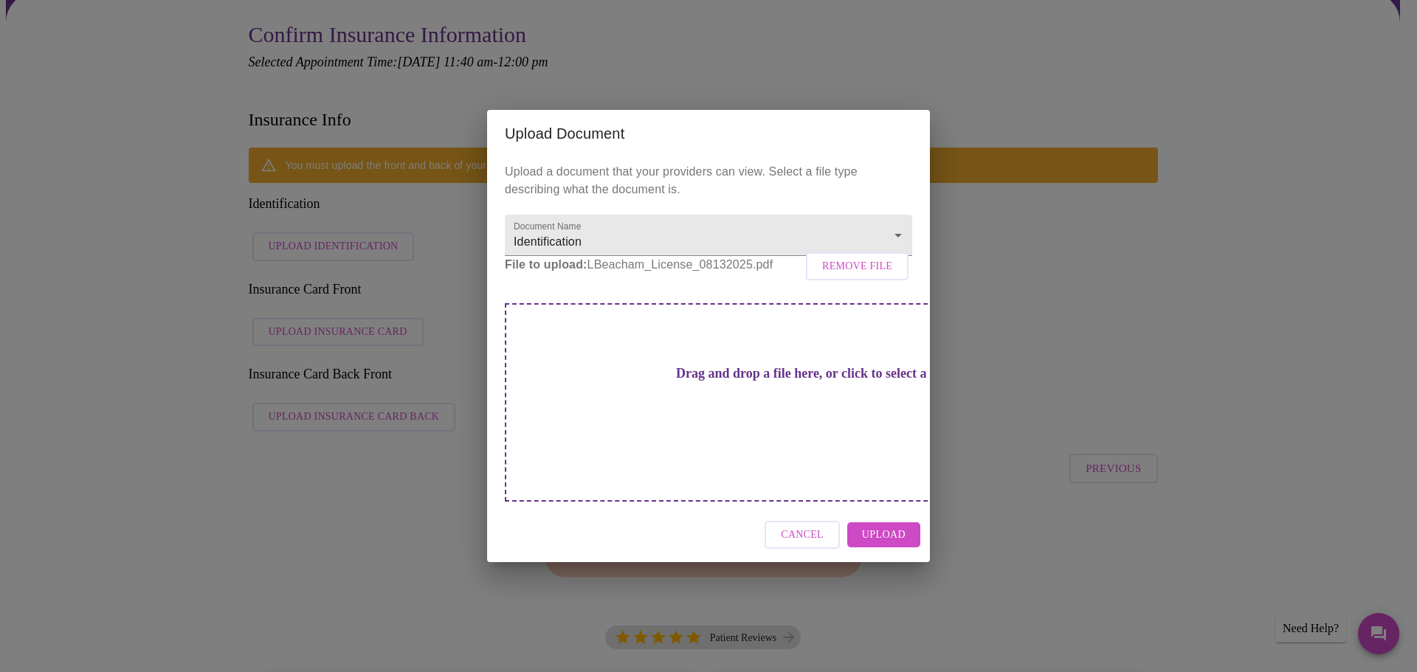
drag, startPoint x: 866, startPoint y: 512, endPoint x: 886, endPoint y: 502, distance: 22.4
click at [866, 512] on span "Upload" at bounding box center [884, 535] width 44 height 18
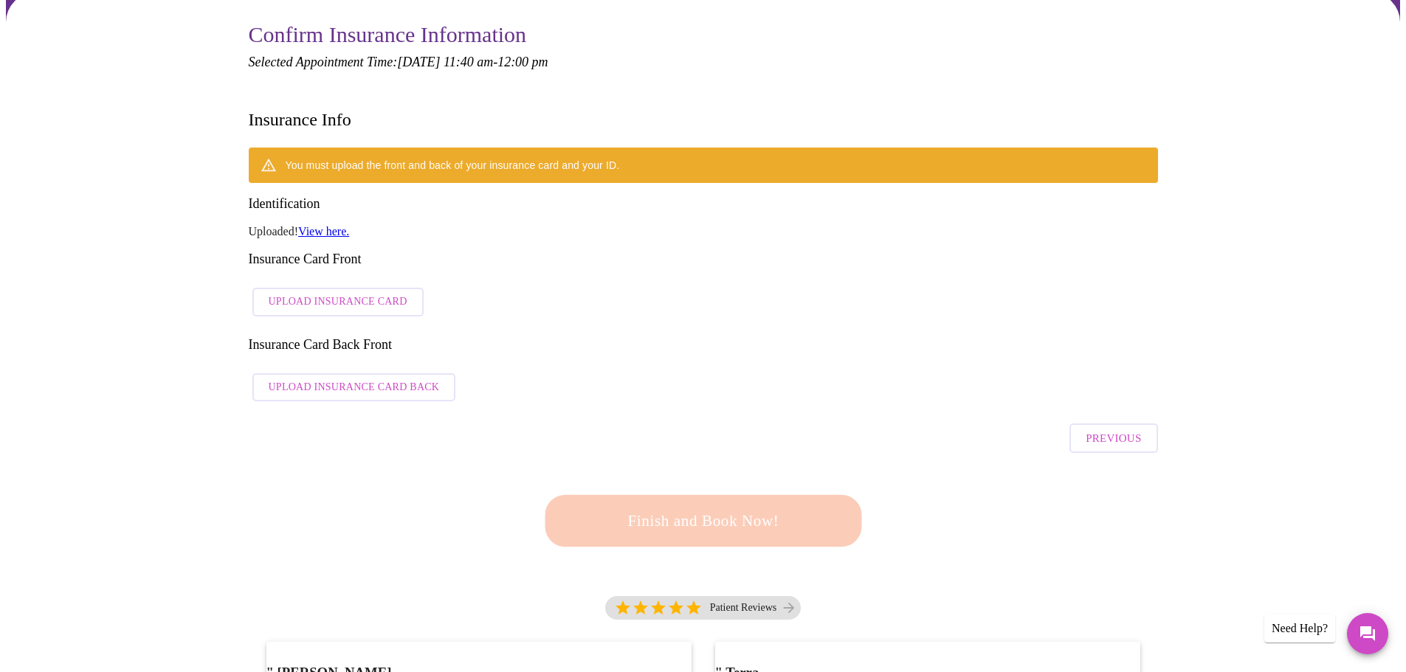
click at [382, 293] on span "Upload Insurance Card" at bounding box center [338, 302] width 139 height 18
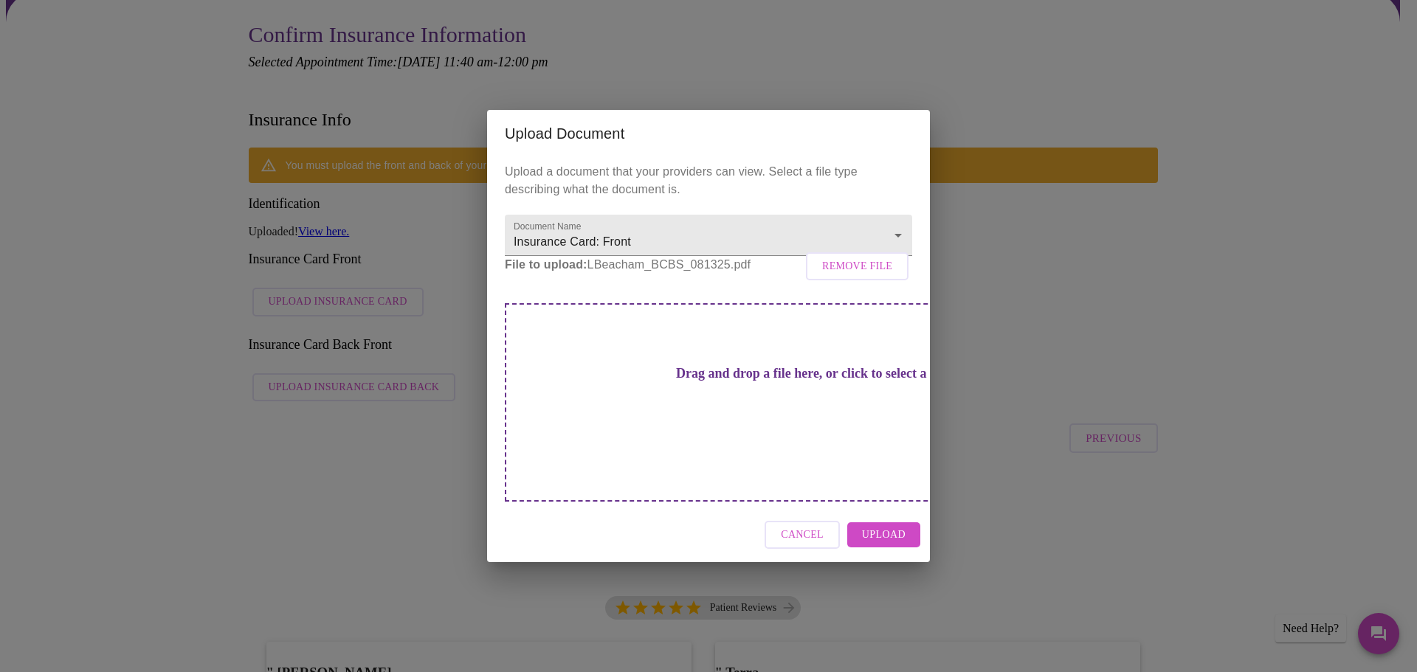
click at [896, 512] on span "Upload" at bounding box center [884, 535] width 44 height 18
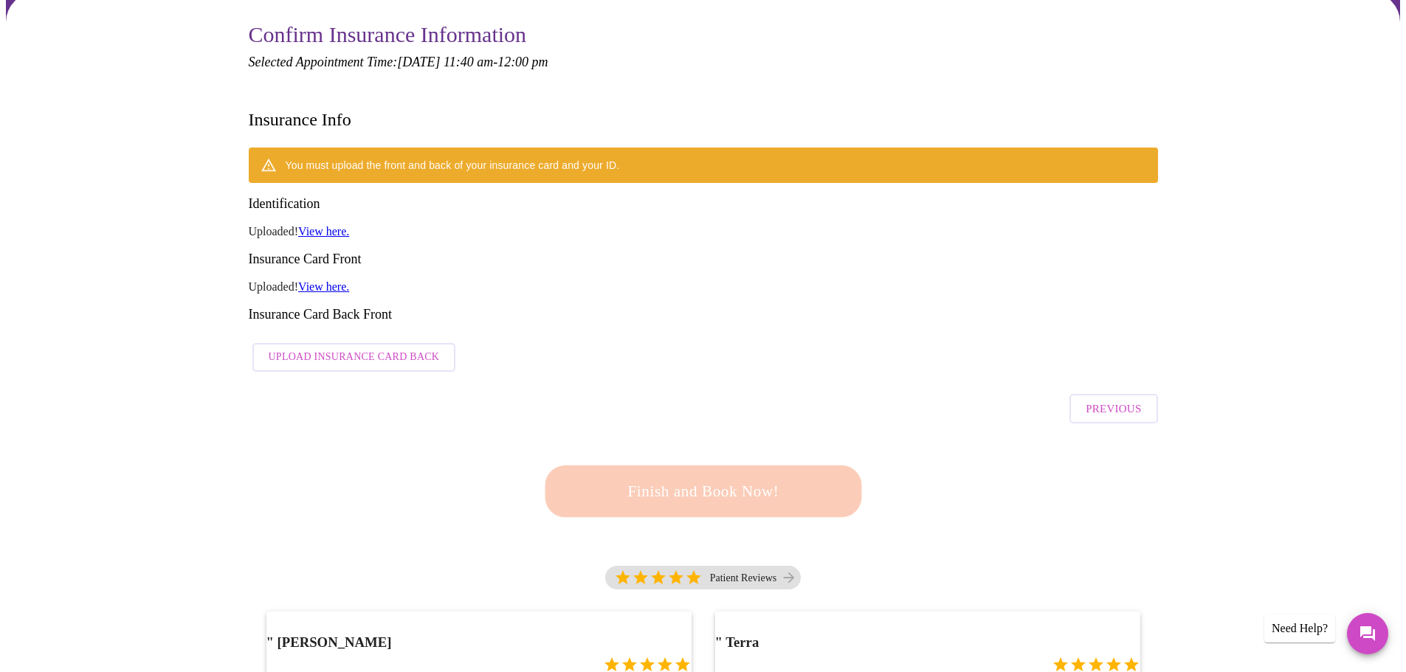
click at [430, 348] on span "Upload Insurance Card Back" at bounding box center [354, 357] width 171 height 18
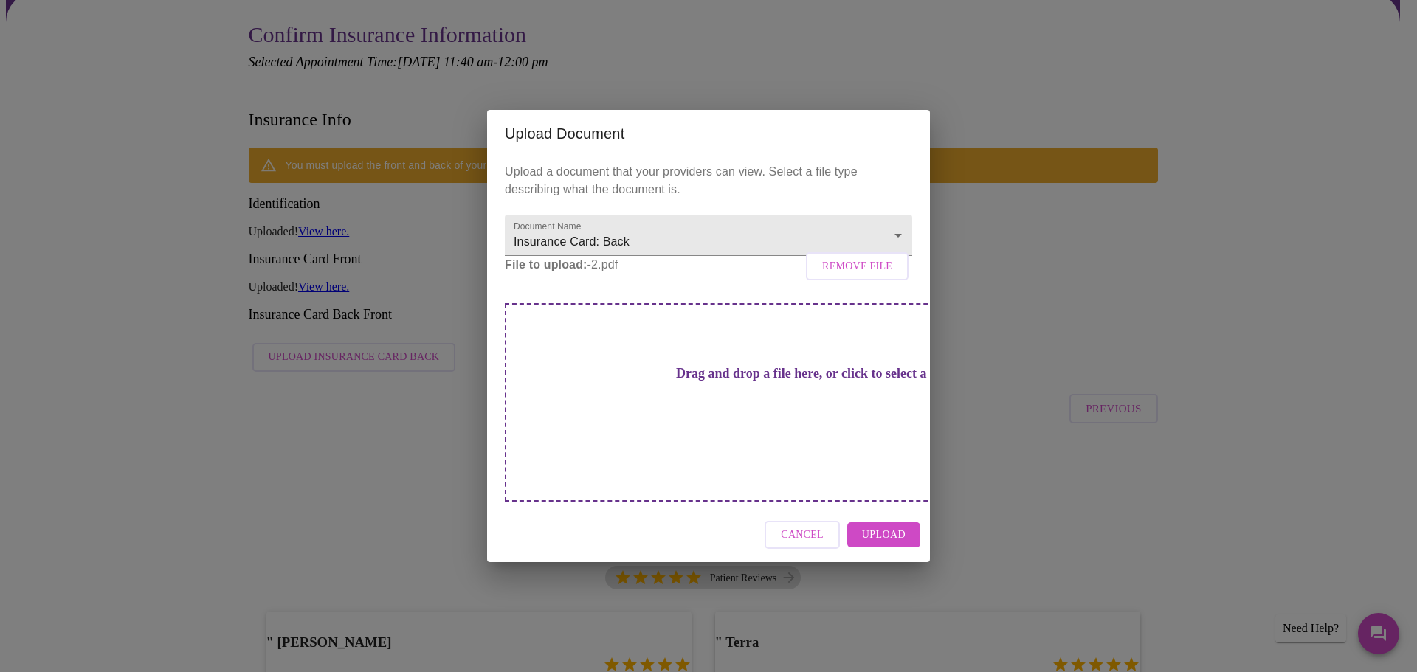
click at [894, 512] on span "Upload" at bounding box center [884, 535] width 44 height 18
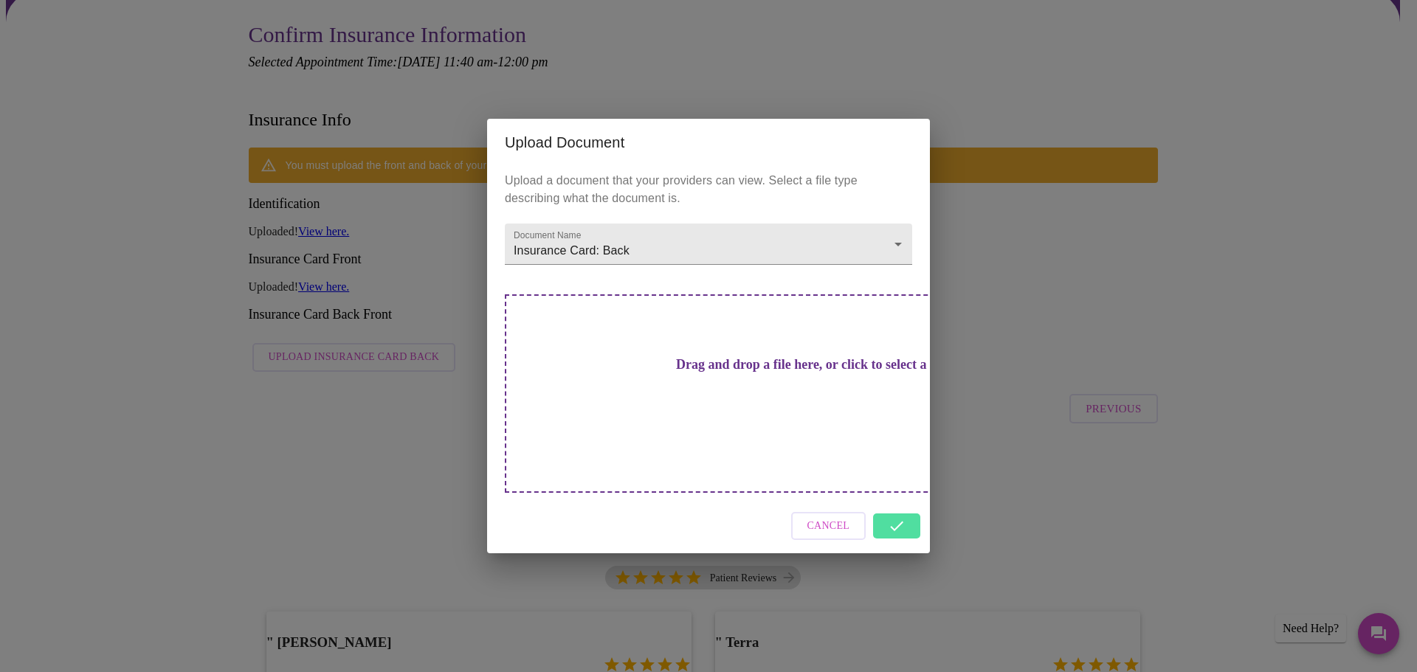
click at [900, 507] on div "Cancel" at bounding box center [708, 526] width 443 height 55
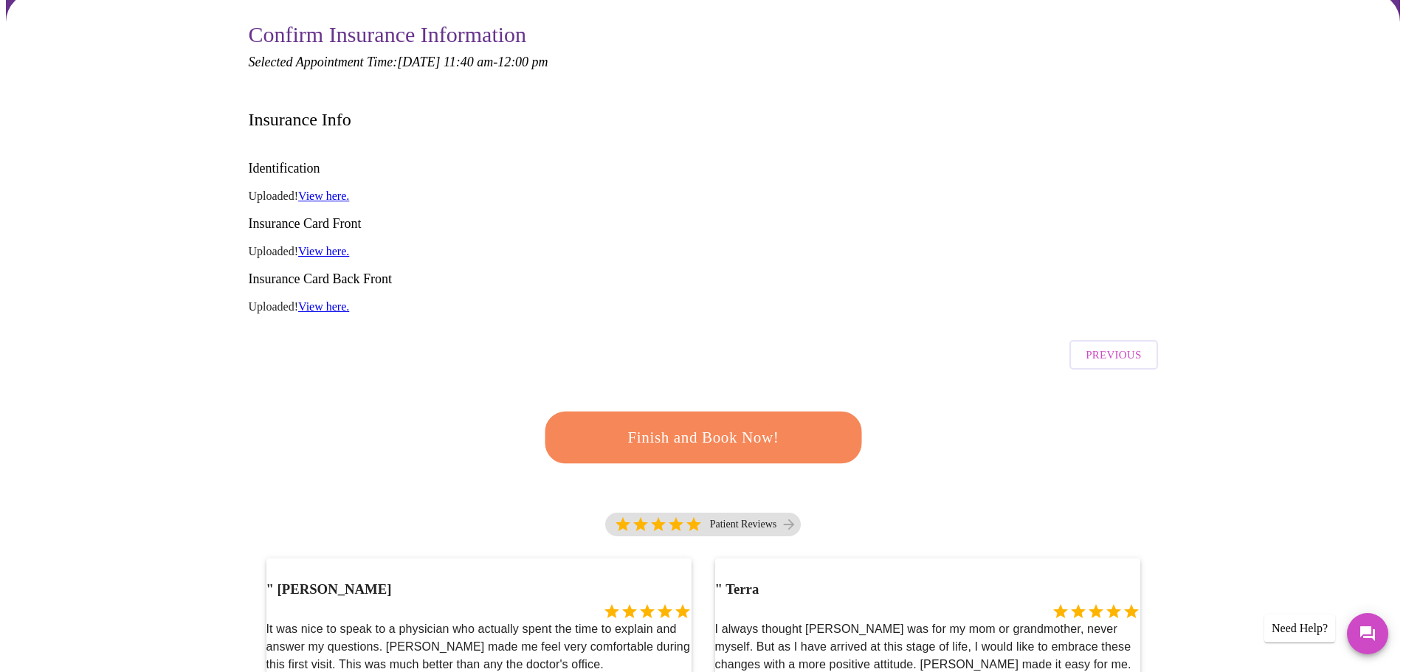
click at [711, 424] on span "Finish and Book Now!" at bounding box center [703, 438] width 283 height 28
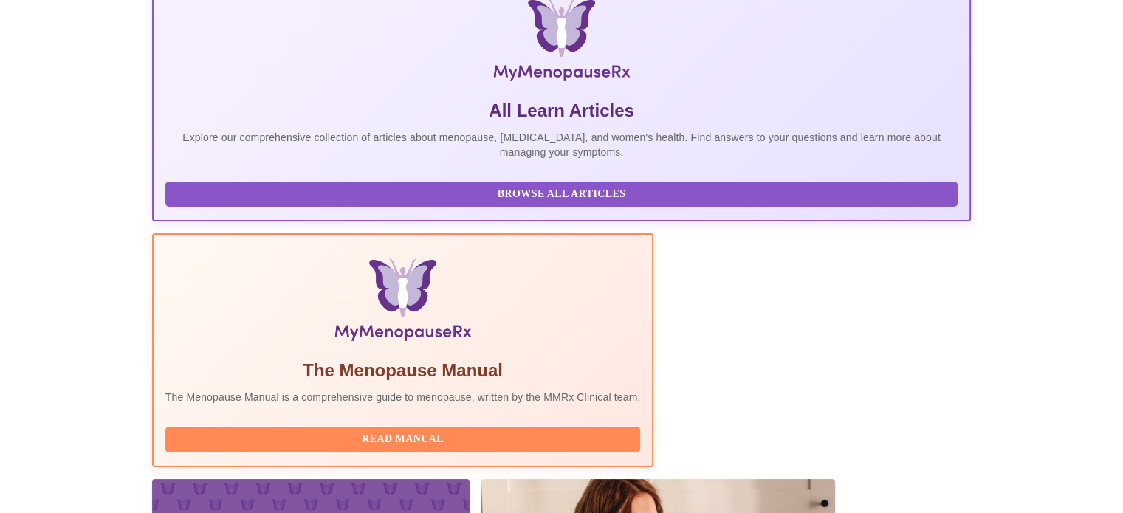
scroll to position [292, 0]
